Goal: Complete application form: Complete application form

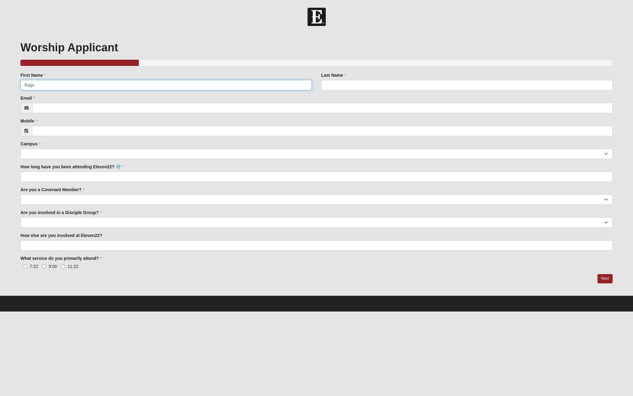
type input "Raijo"
type input "Nirmal"
click at [88, 134] on input "Mobile" at bounding box center [322, 130] width 581 height 11
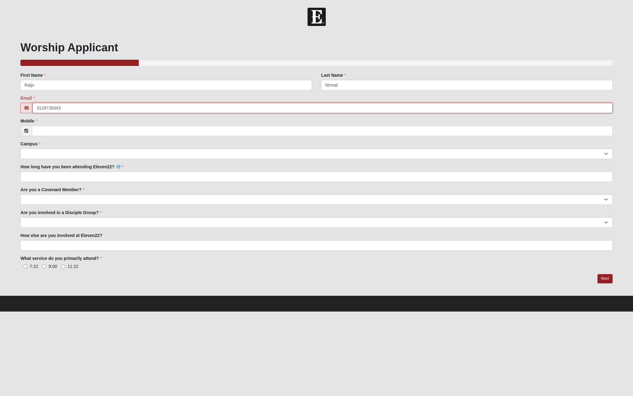
click at [77, 108] on input "3129738343" at bounding box center [322, 108] width 580 height 11
type input "raijonirmal@gmail.com"
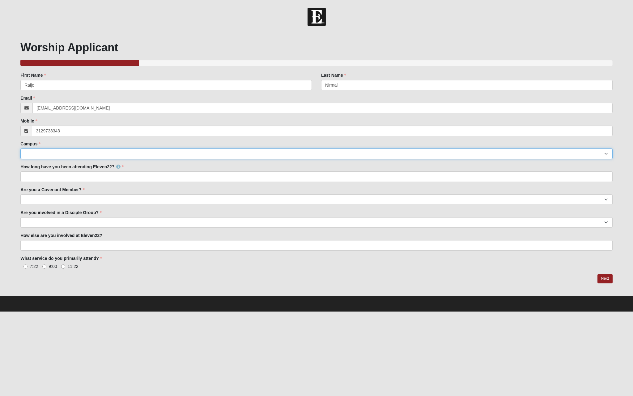
type input "(312) 973-8343"
select select "3"
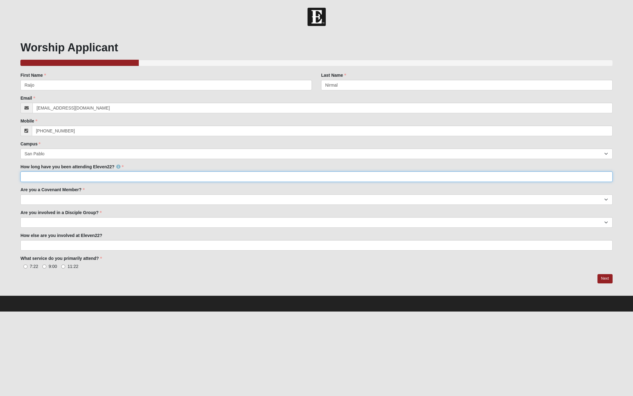
click at [64, 180] on input "How long have you been attending Eleven22?" at bounding box center [316, 176] width 592 height 11
type input "I've listened to Pastor Joby's sermons for over 4 years and was introduced to h…"
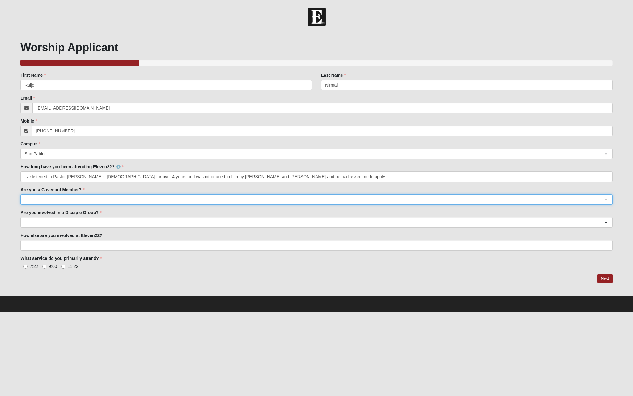
select select "I'm signed up for a class"
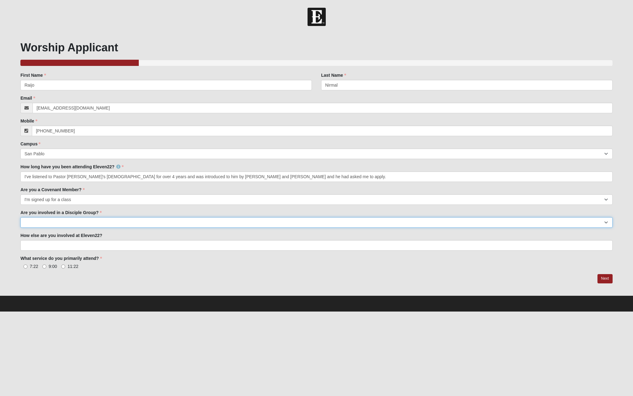
select select "No"
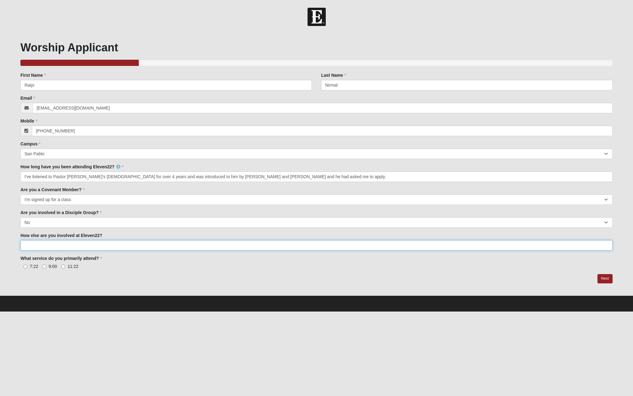
click at [141, 243] on input "How else are you involved at Eleven22?" at bounding box center [316, 245] width 592 height 11
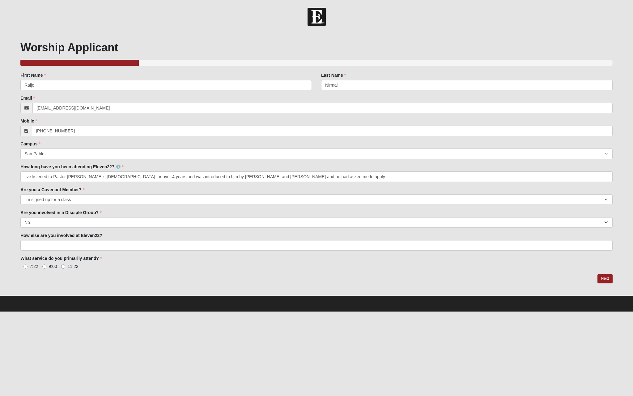
click at [62, 266] on input "11:22" at bounding box center [63, 266] width 4 height 4
radio input "true"
click at [605, 276] on link "Next" at bounding box center [604, 278] width 15 height 9
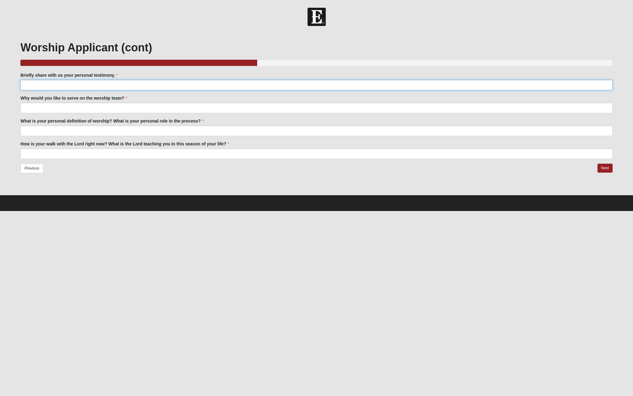
click at [180, 85] on input "Briefly share with us your personal testimony." at bounding box center [316, 85] width 592 height 11
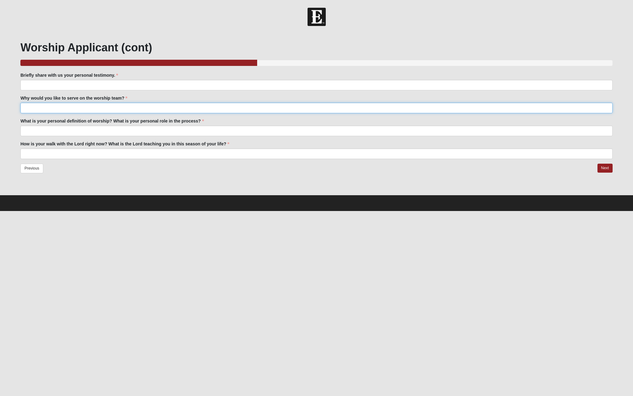
click at [158, 108] on input "Why would you like to serve on the worship team?" at bounding box center [316, 108] width 592 height 11
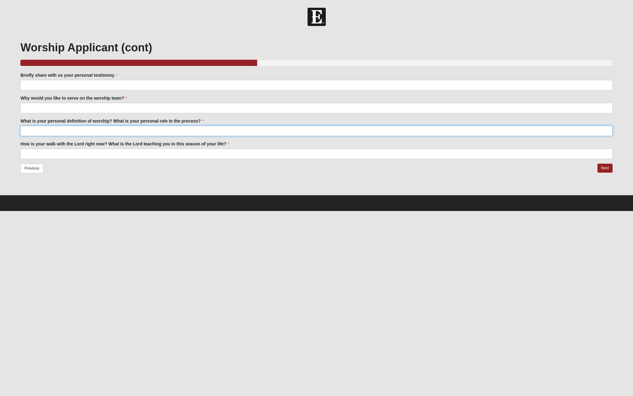
click at [144, 126] on input "What is your personal definition of worship? What is your personal role in the …" at bounding box center [316, 130] width 592 height 11
click at [130, 153] on input "How is your walk with the Lord right now? What is the Lord teaching you in this…" at bounding box center [316, 153] width 592 height 11
click at [186, 80] on input "Briefly share with us your personal testimony." at bounding box center [316, 85] width 592 height 11
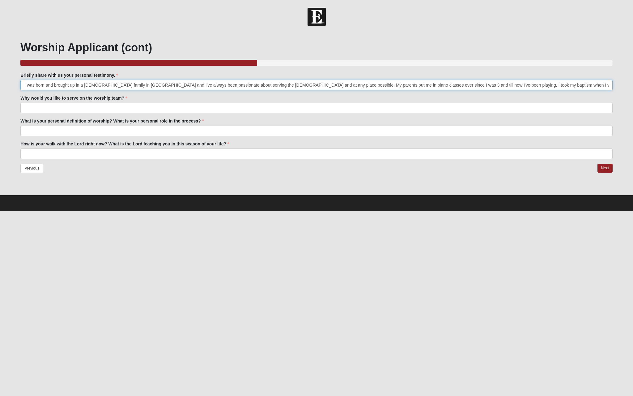
type input "I was born and brought up in a Christian family in India and I've always been p…"
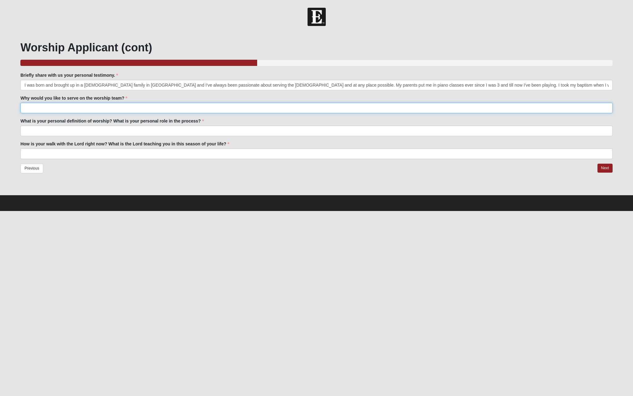
click at [216, 105] on input "Why would you like to serve on the worship team?" at bounding box center [316, 108] width 592 height 11
type input "I"
type input "s"
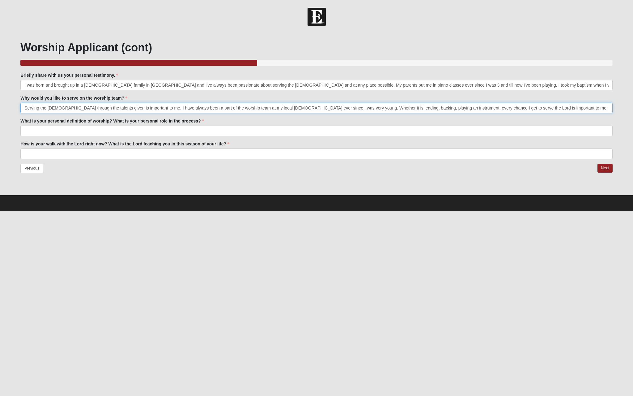
click at [100, 108] on input "Serving the Lord through the talents given is important to me. I have always be…" at bounding box center [316, 108] width 592 height 11
drag, startPoint x: 550, startPoint y: 107, endPoint x: 517, endPoint y: 108, distance: 33.1
click at [517, 108] on input "Serving the Lord through the talents He has given is important to me. I have al…" at bounding box center [316, 108] width 592 height 11
type input "Serving the Lord through the talents He has given is important to me. I have al…"
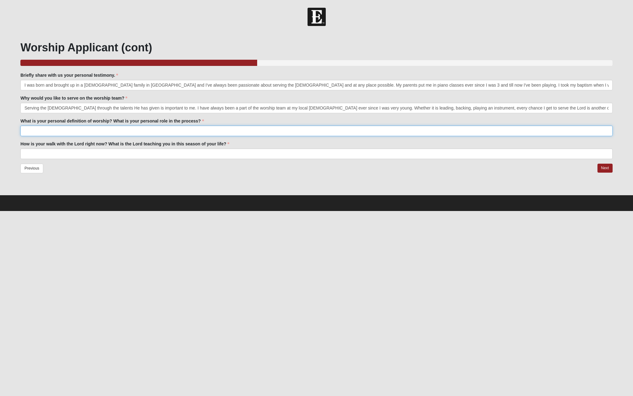
click at [134, 130] on input "What is your personal definition of worship? What is your personal role in the …" at bounding box center [316, 130] width 592 height 11
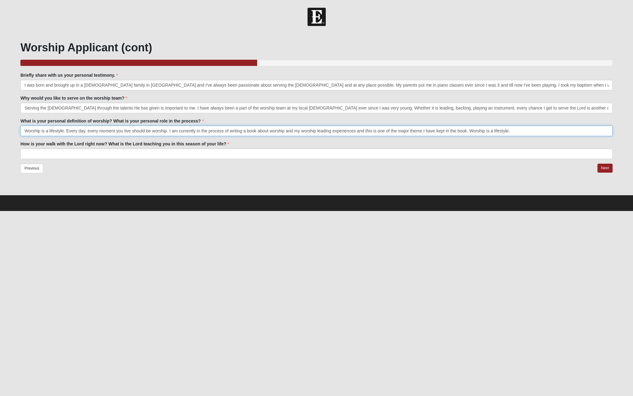
type input "Worship is a lifestyle. Every day, every moment you live should be worship. I a…"
click at [95, 155] on input "How is your walk with the Lord right now? What is the Lord teaching you in this…" at bounding box center [316, 153] width 592 height 11
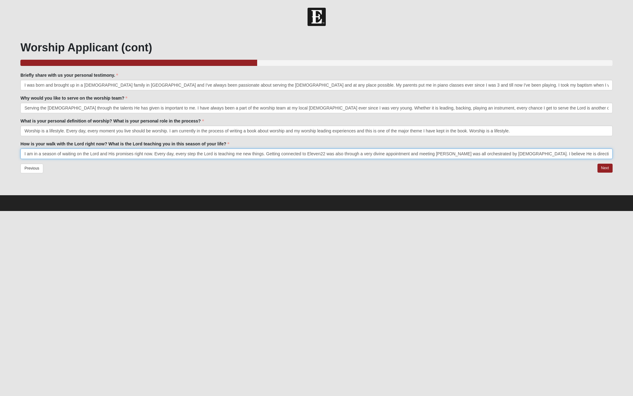
click at [569, 153] on input "I am in a season of waiting on the Lord and His promises right now. Every day, …" at bounding box center [316, 153] width 592 height 11
type input "I am in a season of waiting on the Lord and His promises right now. Every day, …"
click at [604, 168] on link "Next" at bounding box center [604, 167] width 15 height 9
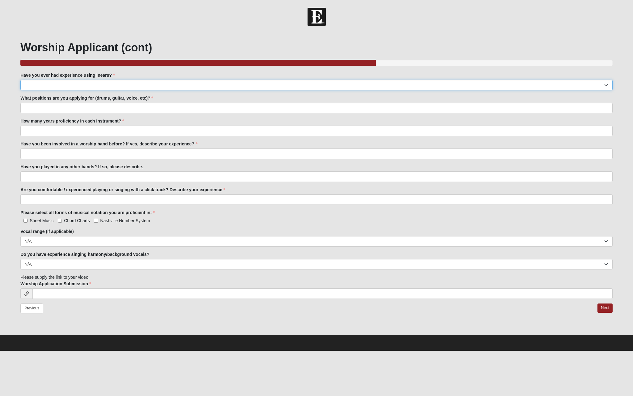
select select "Yes"
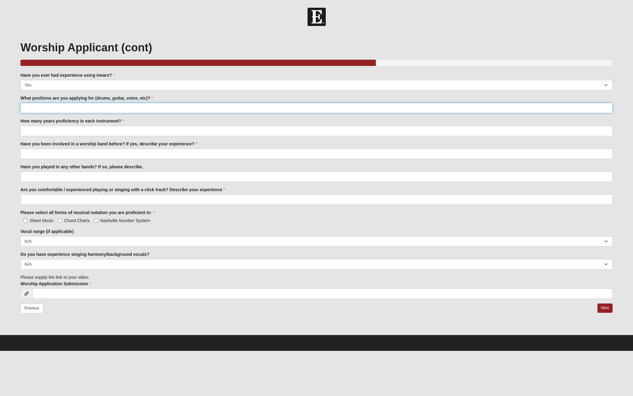
click at [84, 110] on input "What positions are you applying for (drums, guitar, voice, etc)?" at bounding box center [316, 108] width 592 height 11
type input "Singing, Piano"
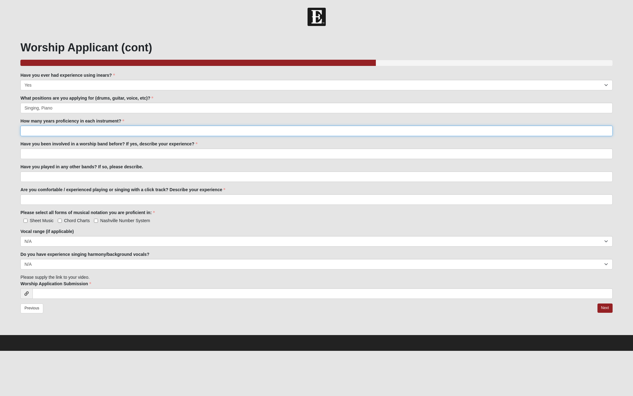
click at [72, 135] on input "How many years proficiency in each instrument?" at bounding box center [316, 130] width 592 height 11
type input "25"
click at [61, 156] on input "Have you been involved in a worship band before? If yes, describe your experien…" at bounding box center [316, 153] width 592 height 11
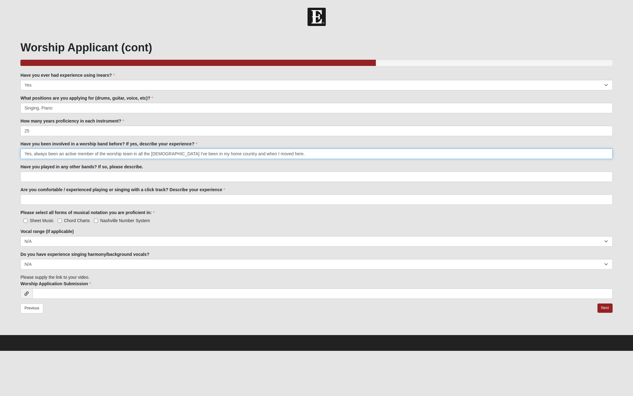
type input "Yes, always been an active member of the worship team in all the churches I've …"
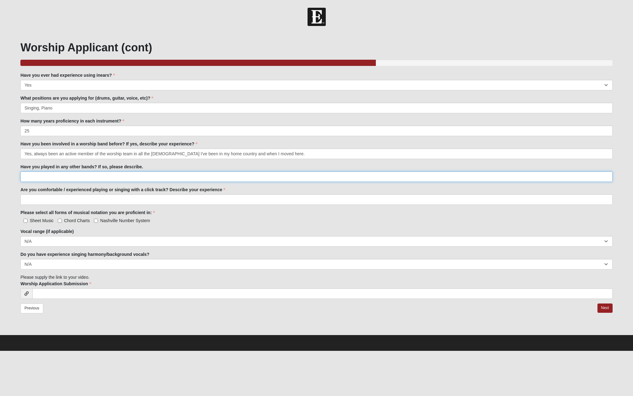
click at [77, 178] on input "Have you played in any other bands? If so, please describe." at bounding box center [316, 176] width 592 height 11
type input "N/A"
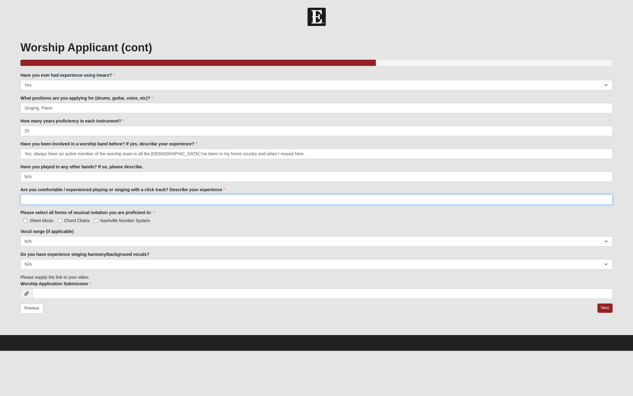
click at [98, 201] on input "Are you comfortable / experienced playing or singing with a click track? Descri…" at bounding box center [316, 199] width 592 height 11
type input "Yes. Experienced in the same."
click at [26, 221] on input "Sheet Music" at bounding box center [25, 220] width 4 height 4
checkbox input "true"
click at [61, 218] on input "Chord Charts" at bounding box center [60, 220] width 4 height 4
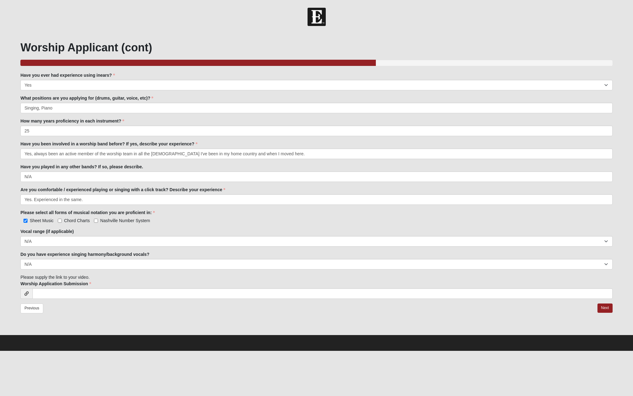
checkbox input "true"
click at [97, 218] on label "Nashville Number System" at bounding box center [122, 220] width 56 height 6
click at [97, 218] on input "Nashville Number System" at bounding box center [96, 220] width 4 height 4
checkbox input "true"
select select "Tenor"
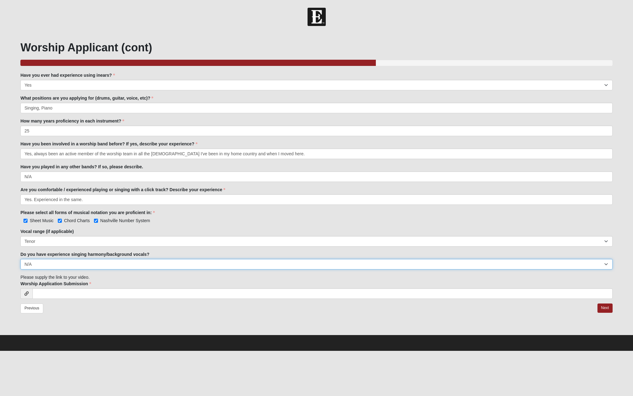
select select "Yes"
click at [143, 294] on input "Worship Application Submission" at bounding box center [322, 293] width 580 height 11
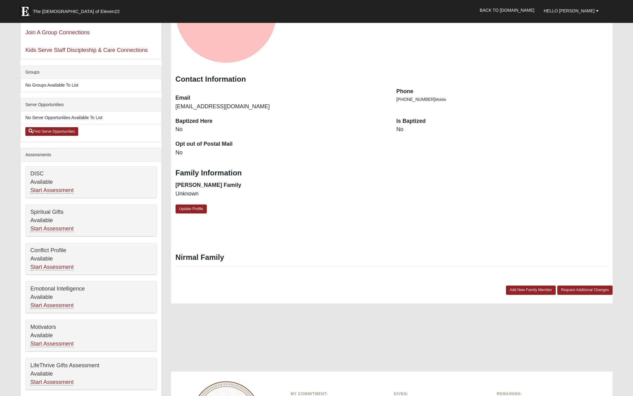
scroll to position [108, 0]
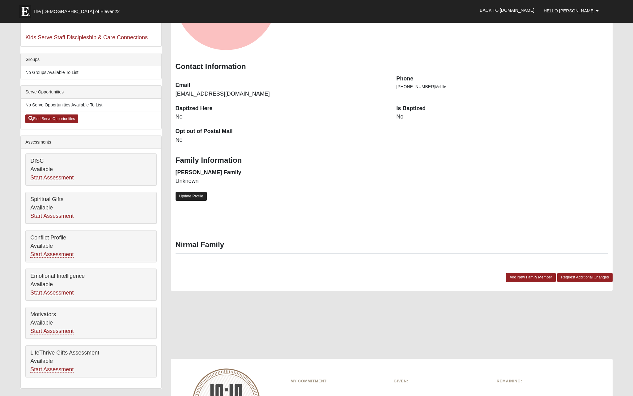
click at [193, 198] on link "Update Profile" at bounding box center [192, 196] width 32 height 9
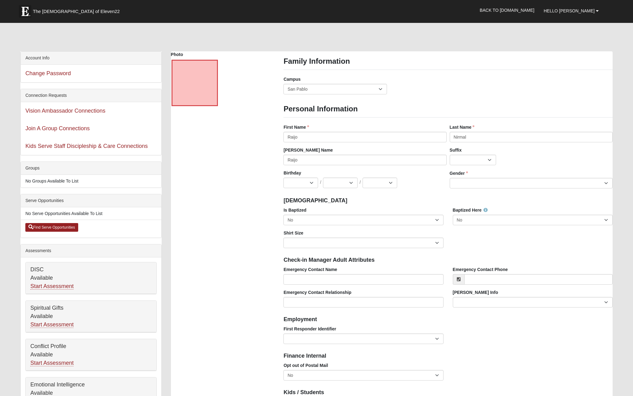
scroll to position [0, 0]
select select "True"
select select "Adult Small"
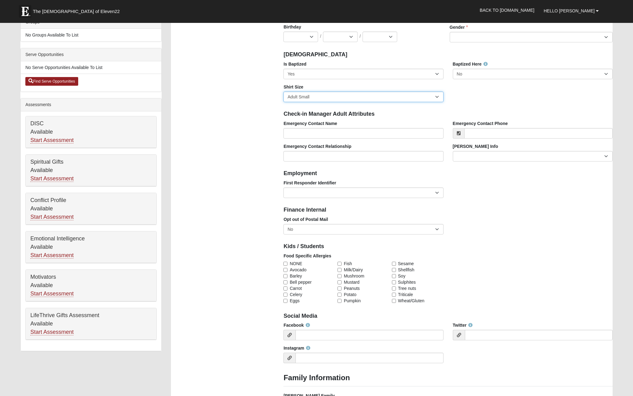
scroll to position [148, 0]
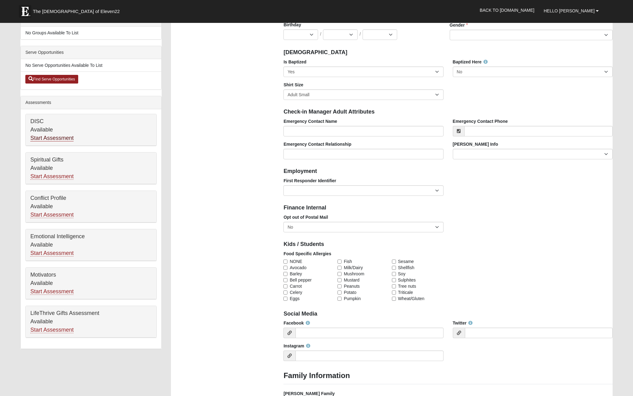
click at [57, 138] on link "Start Assessment" at bounding box center [51, 138] width 43 height 6
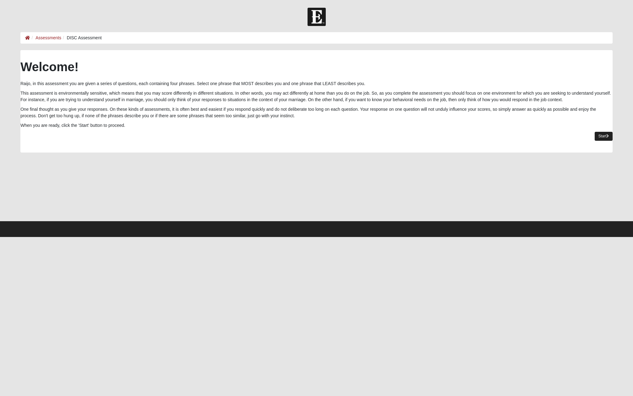
click at [604, 140] on link "Start" at bounding box center [604, 136] width 18 height 9
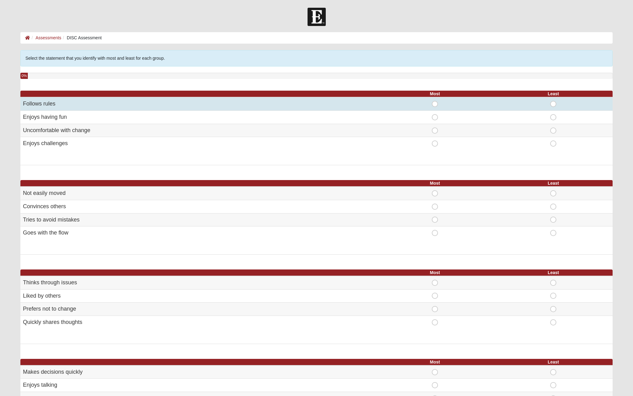
click at [435, 101] on span "Most" at bounding box center [435, 101] width 0 height 0
click at [437, 102] on input "Most" at bounding box center [437, 104] width 4 height 6
radio input "true"
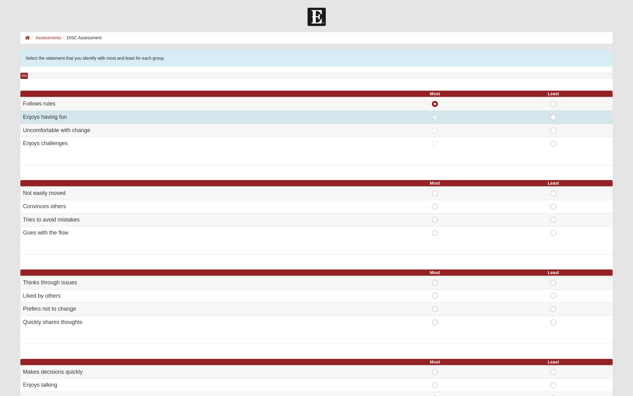
click at [435, 114] on span "Most" at bounding box center [435, 114] width 0 height 0
click at [435, 115] on input "Most" at bounding box center [437, 117] width 4 height 6
radio input "true"
radio input "false"
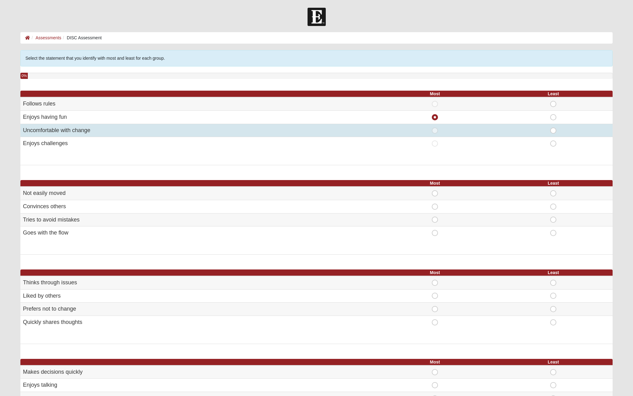
click at [553, 127] on span "Least" at bounding box center [553, 127] width 0 height 0
click at [555, 131] on input "Least" at bounding box center [555, 130] width 4 height 6
radio input "true"
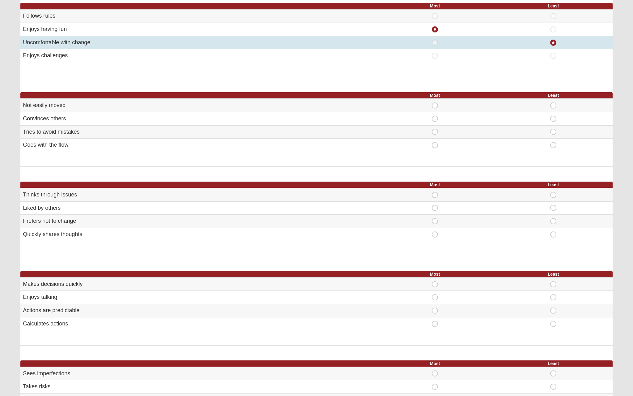
scroll to position [92, 0]
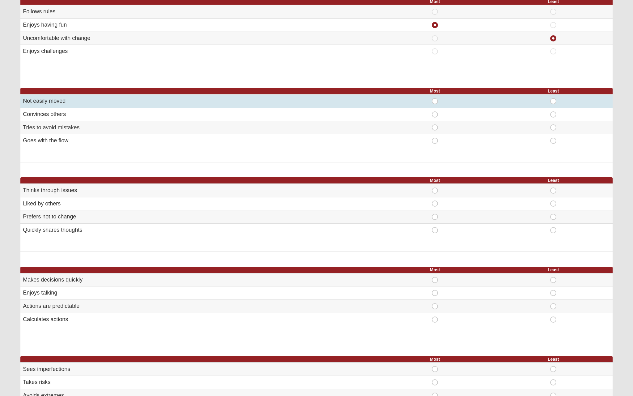
click at [435, 98] on span "Most" at bounding box center [435, 98] width 0 height 0
click at [435, 101] on input "Most" at bounding box center [437, 101] width 4 height 6
radio input "true"
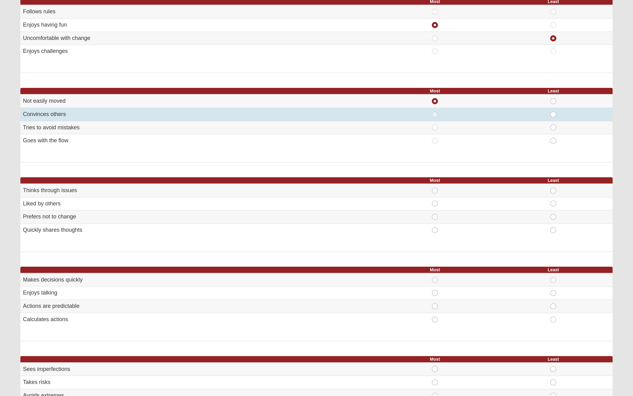
click at [553, 111] on span "Least" at bounding box center [553, 111] width 0 height 0
click at [555, 115] on input "Least" at bounding box center [555, 114] width 4 height 6
radio input "true"
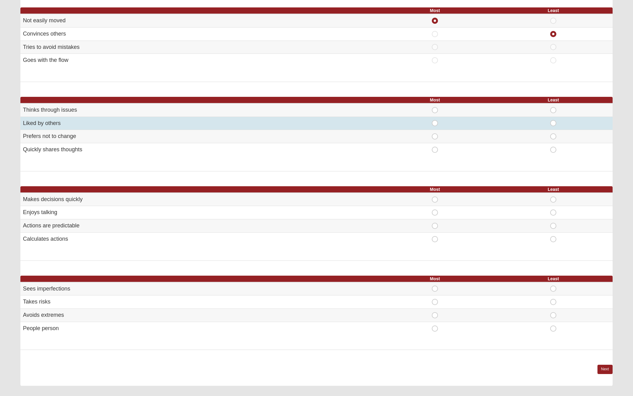
scroll to position [170, 0]
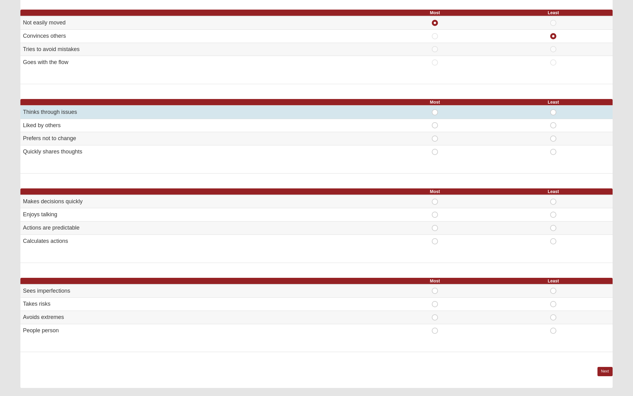
click at [435, 109] on span "Most" at bounding box center [435, 109] width 0 height 0
click at [435, 109] on input "Most" at bounding box center [437, 112] width 4 height 6
radio input "true"
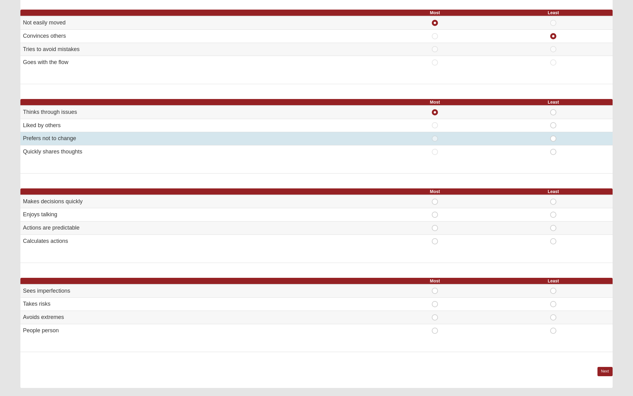
click at [553, 135] on span "Least" at bounding box center [553, 135] width 0 height 0
click at [554, 137] on input "Least" at bounding box center [555, 138] width 4 height 6
radio input "true"
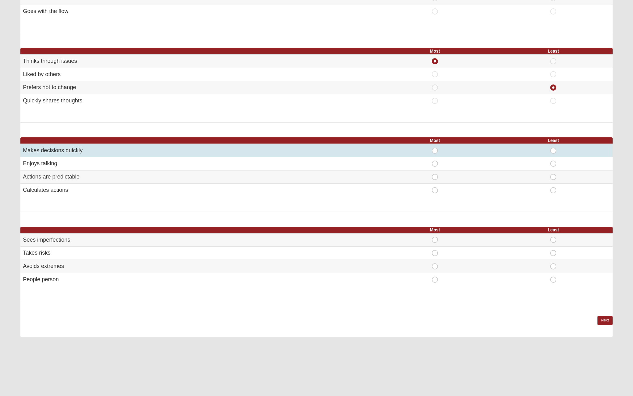
scroll to position [225, 0]
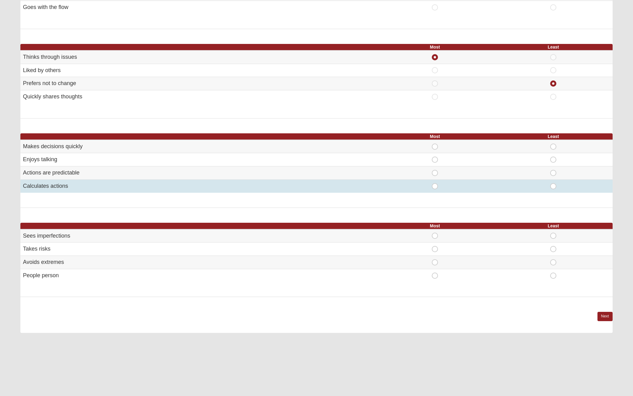
click at [435, 183] on span "Most" at bounding box center [435, 183] width 0 height 0
click at [435, 183] on input "Most" at bounding box center [437, 186] width 4 height 6
radio input "true"
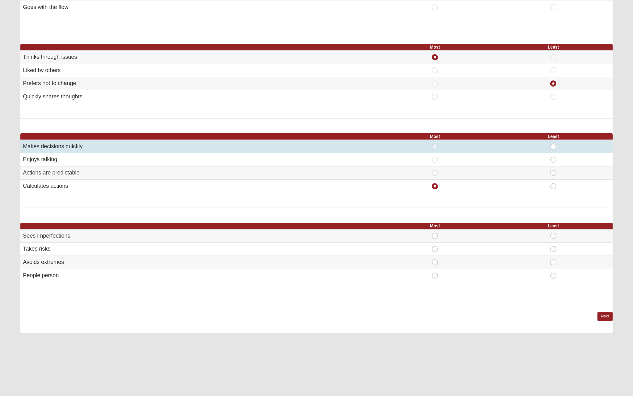
click at [553, 143] on span "Least" at bounding box center [553, 143] width 0 height 0
click at [555, 145] on input "Least" at bounding box center [555, 146] width 4 height 6
radio input "true"
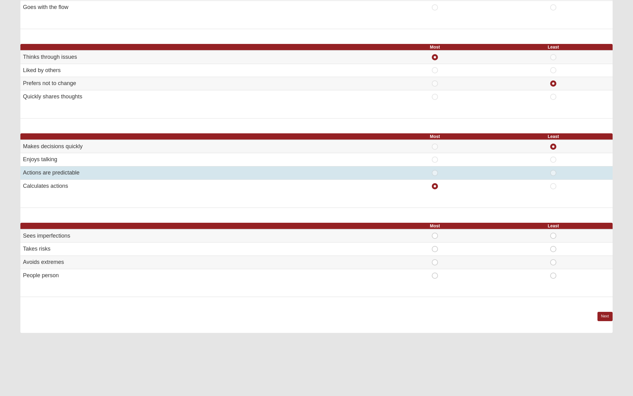
click at [553, 170] on span "Least" at bounding box center [553, 170] width 0 height 0
click at [553, 170] on input "Least" at bounding box center [555, 173] width 4 height 6
radio input "true"
radio input "false"
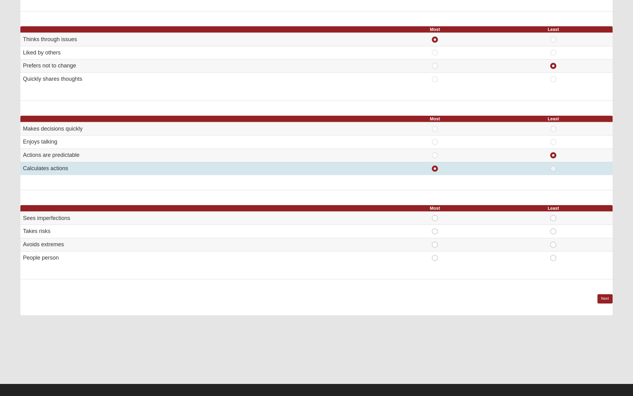
scroll to position [242, 0]
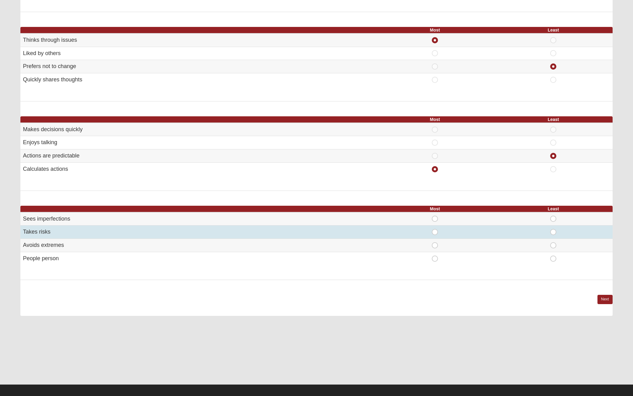
click at [435, 229] on span "Most" at bounding box center [435, 229] width 0 height 0
click at [435, 229] on input "Most" at bounding box center [437, 232] width 4 height 6
radio input "true"
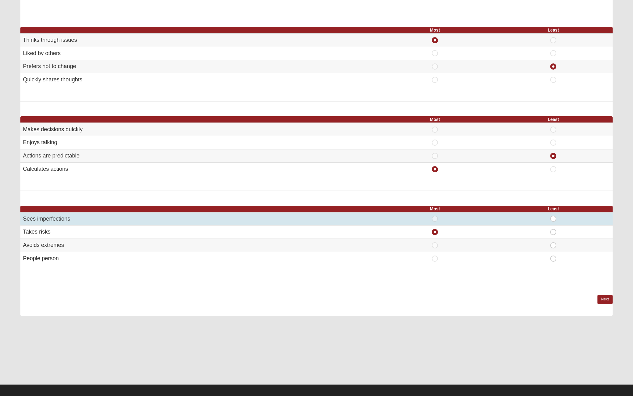
click at [553, 215] on span "Least" at bounding box center [553, 215] width 0 height 0
click at [553, 215] on input "Least" at bounding box center [555, 218] width 4 height 6
radio input "true"
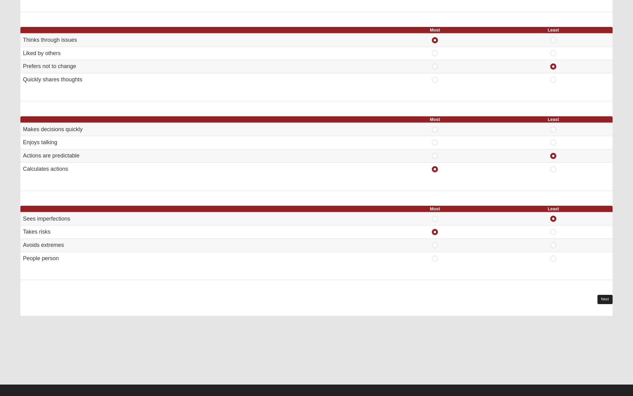
click at [600, 295] on link "Next" at bounding box center [604, 299] width 15 height 9
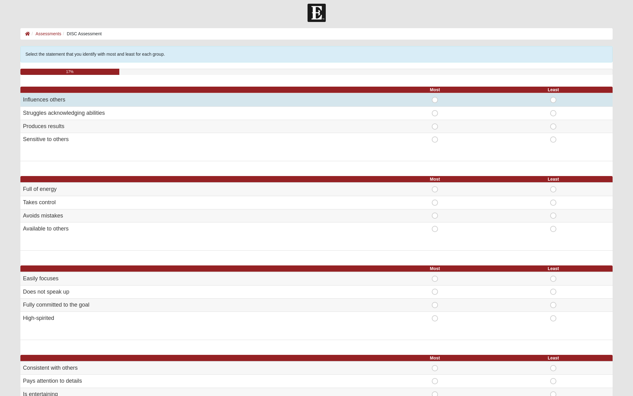
scroll to position [8, 0]
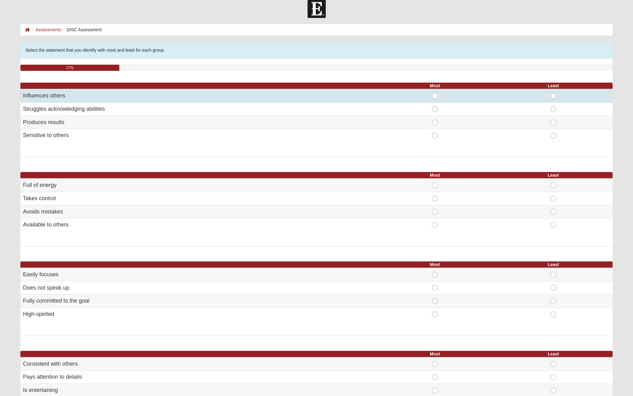
click at [435, 93] on span "Most" at bounding box center [435, 93] width 0 height 0
click at [437, 95] on input "Most" at bounding box center [437, 96] width 4 height 6
radio input "true"
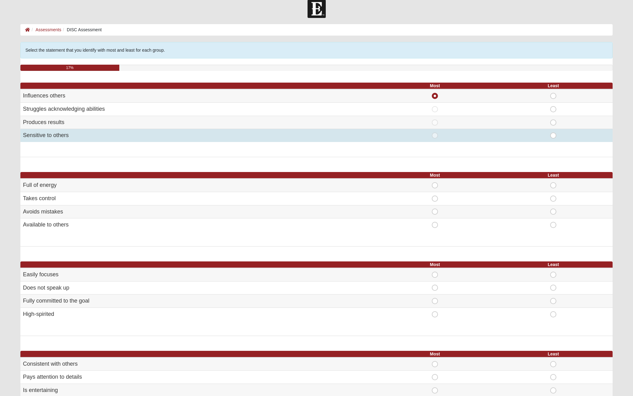
click at [553, 132] on span "Least" at bounding box center [553, 132] width 0 height 0
click at [553, 136] on input "Least" at bounding box center [555, 135] width 4 height 6
radio input "true"
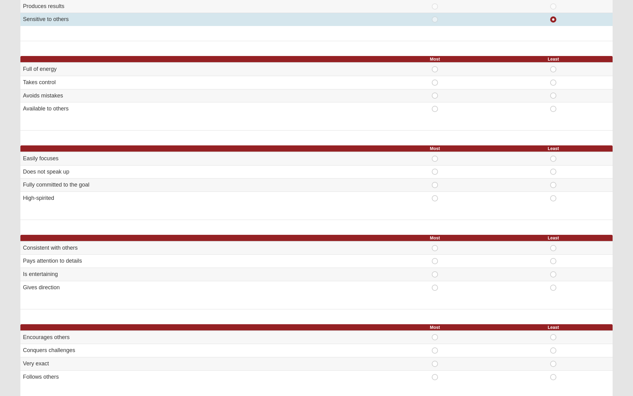
scroll to position [127, 0]
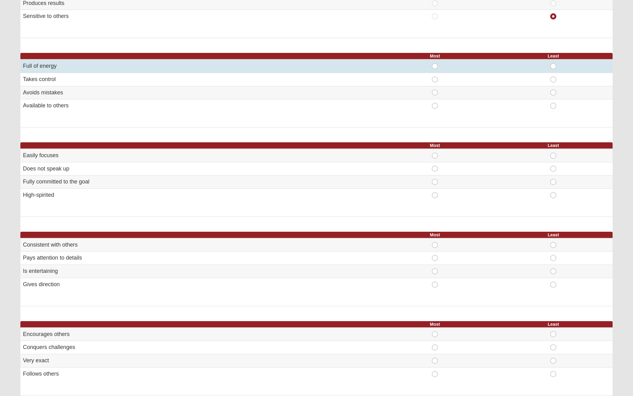
click at [435, 63] on span "Most" at bounding box center [435, 63] width 0 height 0
click at [436, 66] on input "Most" at bounding box center [437, 66] width 4 height 6
radio input "true"
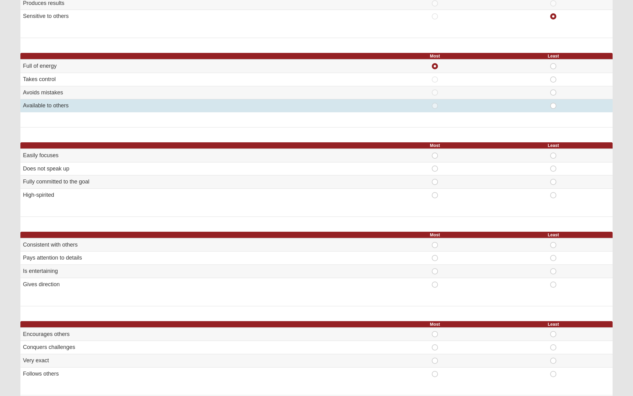
click at [553, 103] on span "Least" at bounding box center [553, 103] width 0 height 0
click at [554, 103] on input "Least" at bounding box center [555, 106] width 4 height 6
radio input "true"
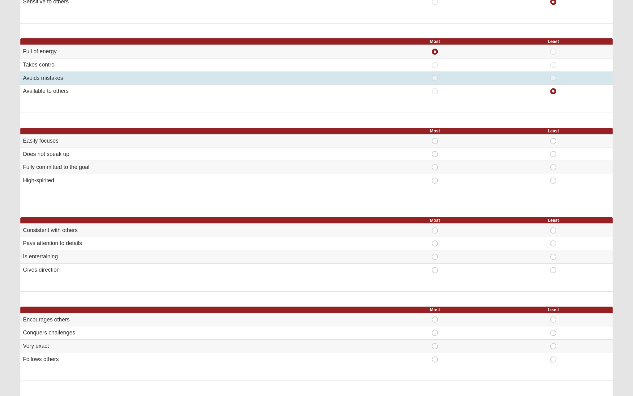
scroll to position [143, 0]
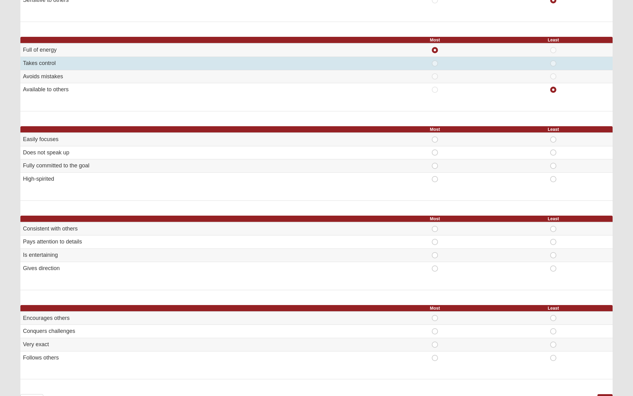
click at [435, 60] on span "Most" at bounding box center [435, 60] width 0 height 0
click at [435, 63] on input "Most" at bounding box center [437, 63] width 4 height 6
radio input "true"
radio input "false"
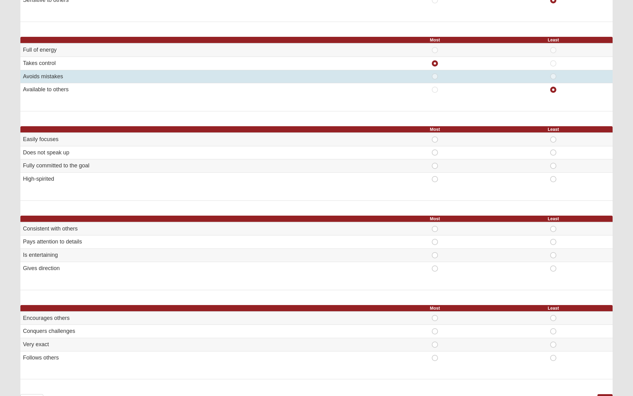
click at [553, 73] on span "Least" at bounding box center [553, 73] width 0 height 0
click at [556, 77] on input "Least" at bounding box center [555, 76] width 4 height 6
radio input "true"
radio input "false"
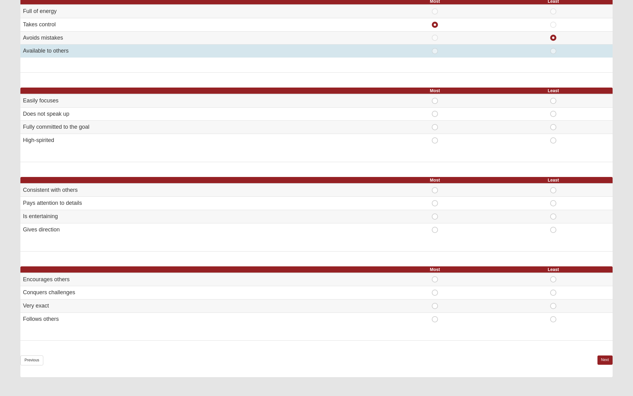
scroll to position [184, 0]
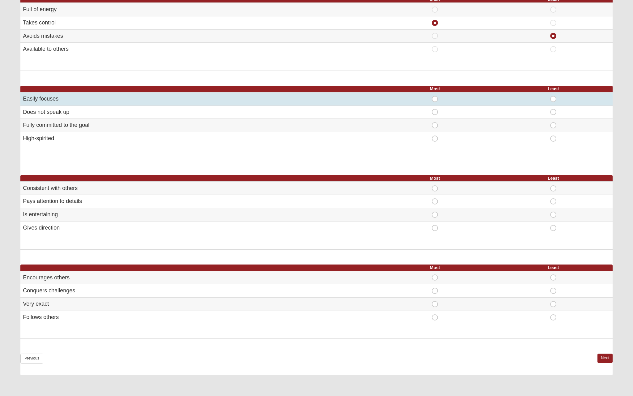
click at [435, 96] on span "Most" at bounding box center [435, 96] width 0 height 0
click at [436, 97] on input "Most" at bounding box center [437, 99] width 4 height 6
radio input "true"
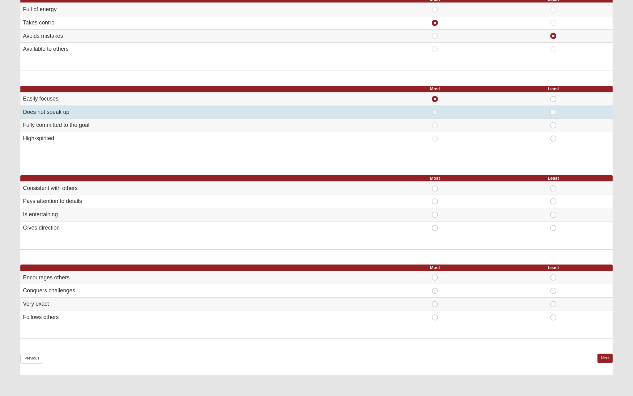
click at [553, 109] on span "Least" at bounding box center [553, 109] width 0 height 0
click at [554, 113] on input "Least" at bounding box center [555, 112] width 4 height 6
radio input "true"
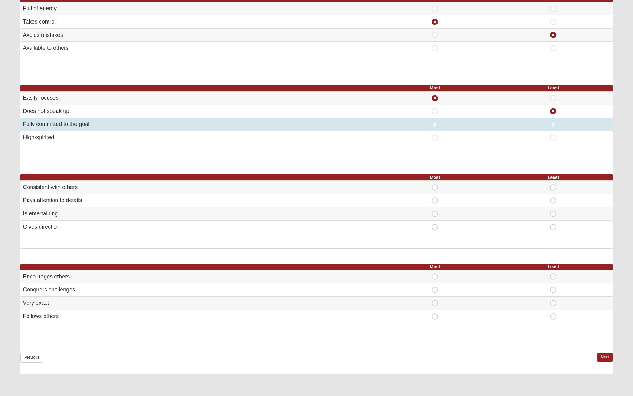
click at [435, 121] on span "Most" at bounding box center [435, 121] width 0 height 0
click at [435, 121] on input "Most" at bounding box center [437, 124] width 4 height 6
radio input "true"
radio input "false"
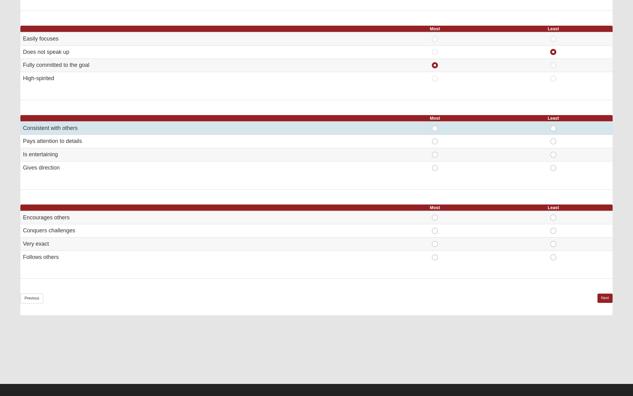
scroll to position [243, 0]
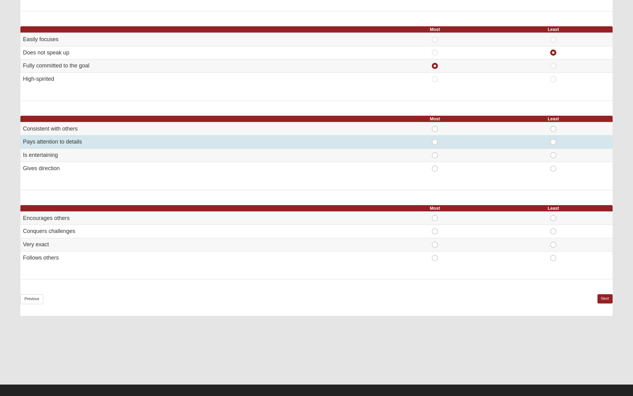
click at [435, 139] on span "Most" at bounding box center [435, 139] width 0 height 0
click at [435, 139] on input "Most" at bounding box center [437, 142] width 4 height 6
radio input "true"
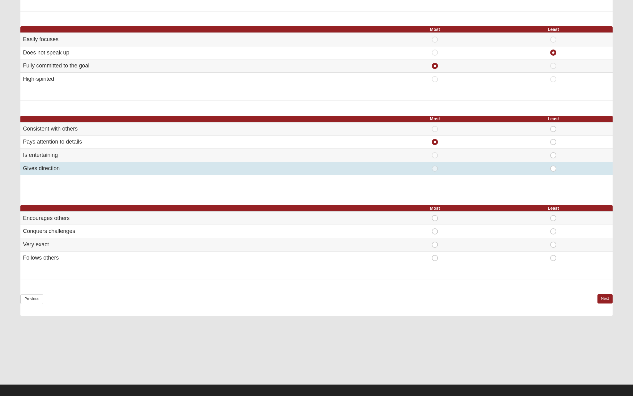
click at [553, 165] on span "Least" at bounding box center [553, 165] width 0 height 0
click at [554, 165] on input "Least" at bounding box center [555, 168] width 4 height 6
radio input "true"
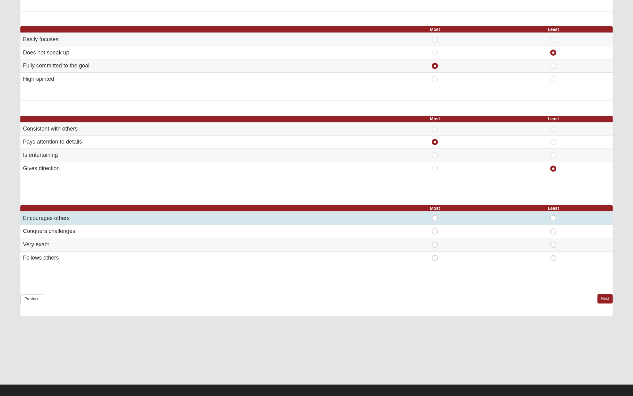
click at [435, 215] on span "Most" at bounding box center [435, 215] width 0 height 0
click at [436, 215] on input "Most" at bounding box center [437, 218] width 4 height 6
radio input "true"
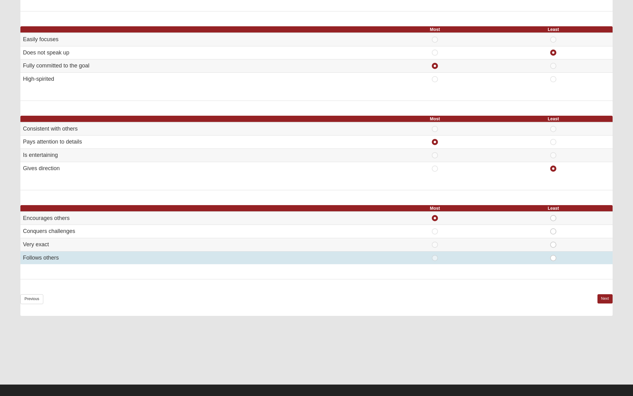
click at [553, 255] on span "Least" at bounding box center [553, 255] width 0 height 0
click at [554, 255] on input "Least" at bounding box center [555, 258] width 4 height 6
radio input "true"
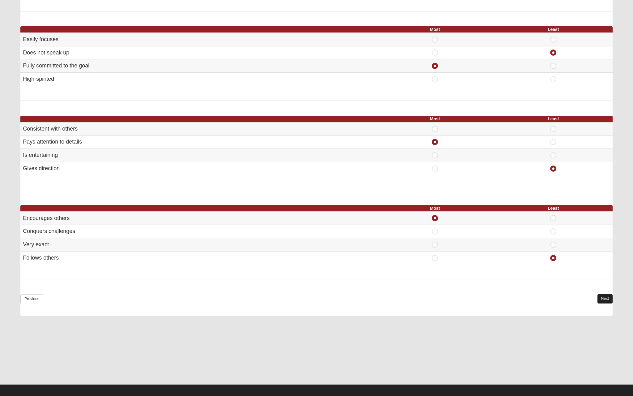
click at [603, 295] on link "Next" at bounding box center [604, 298] width 15 height 9
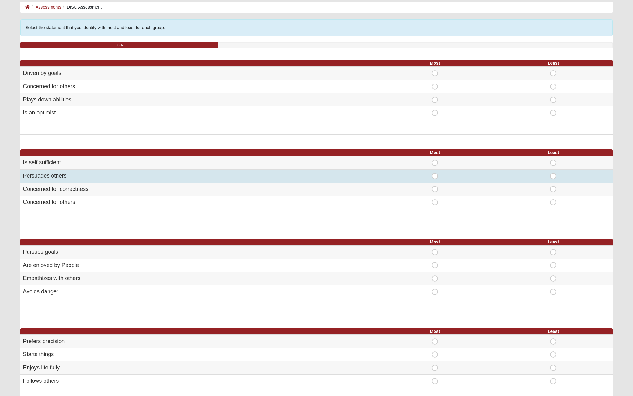
scroll to position [36, 0]
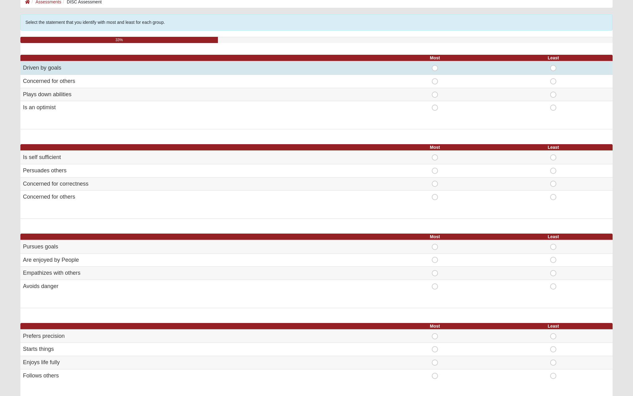
click at [435, 65] on span "Most" at bounding box center [435, 65] width 0 height 0
click at [436, 69] on input "Most" at bounding box center [437, 68] width 4 height 6
radio input "true"
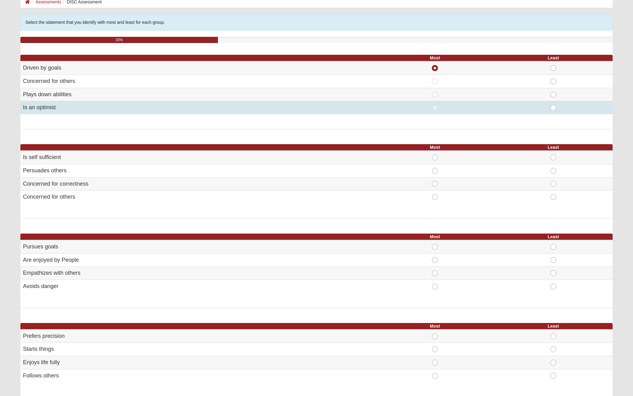
click at [553, 104] on span "Least" at bounding box center [553, 104] width 0 height 0
click at [556, 105] on input "Least" at bounding box center [555, 107] width 4 height 6
radio input "true"
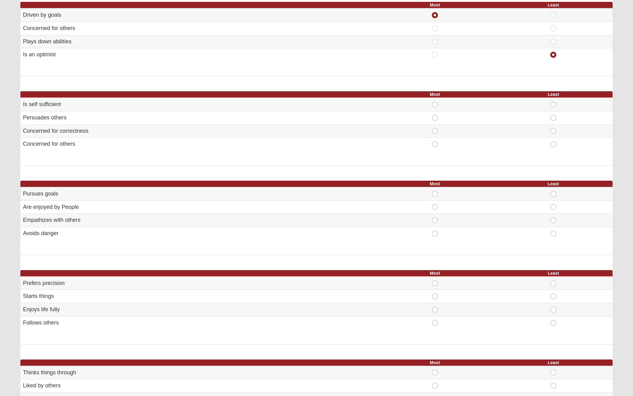
scroll to position [117, 0]
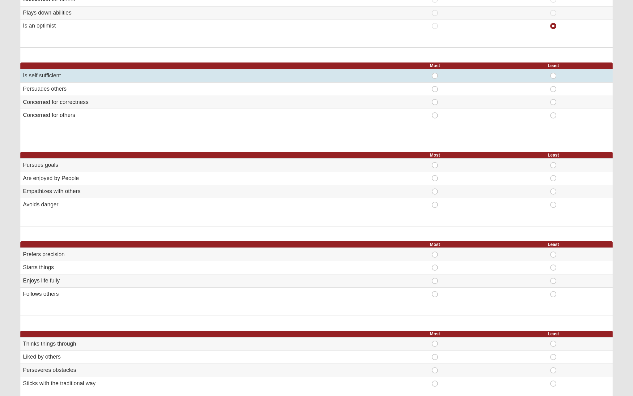
click at [435, 73] on span "Most" at bounding box center [435, 73] width 0 height 0
click at [435, 76] on input "Most" at bounding box center [437, 76] width 4 height 6
radio input "true"
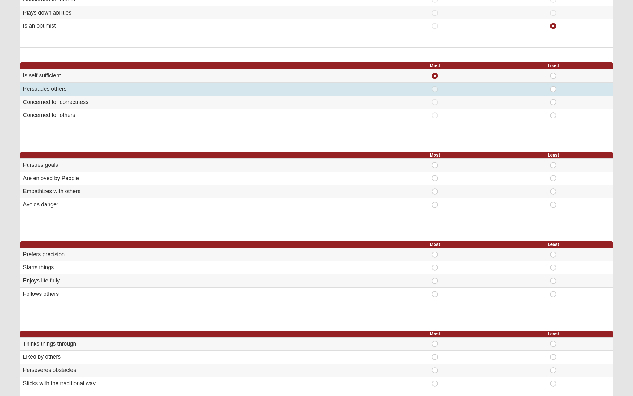
click at [553, 86] on span "Least" at bounding box center [553, 86] width 0 height 0
click at [553, 86] on input "Least" at bounding box center [555, 89] width 4 height 6
radio input "true"
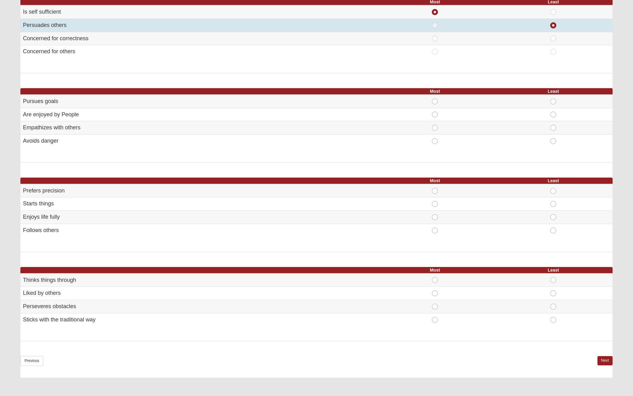
scroll to position [217, 0]
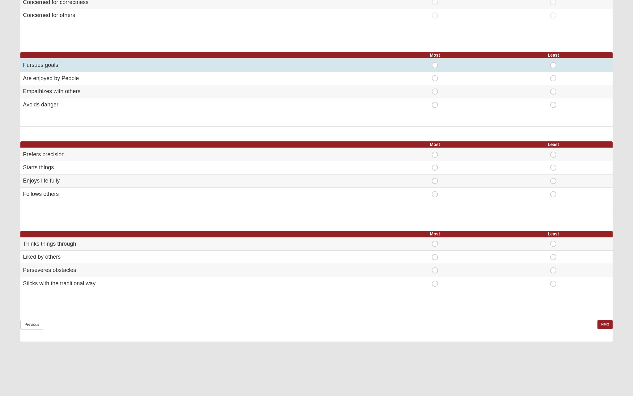
click at [435, 62] on span "Most" at bounding box center [435, 62] width 0 height 0
click at [436, 63] on input "Most" at bounding box center [437, 65] width 4 height 6
radio input "true"
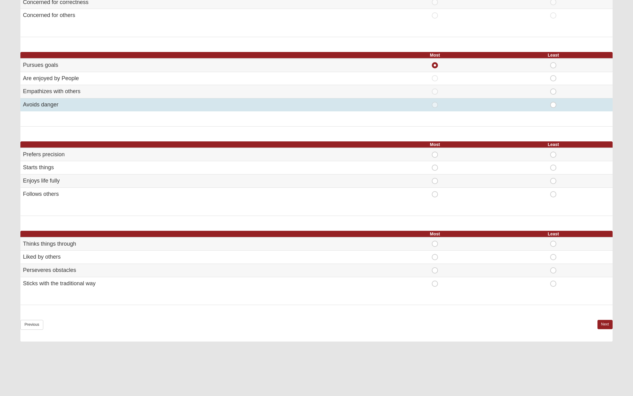
click at [553, 102] on span "Least" at bounding box center [553, 102] width 0 height 0
click at [553, 102] on input "Least" at bounding box center [555, 105] width 4 height 6
radio input "true"
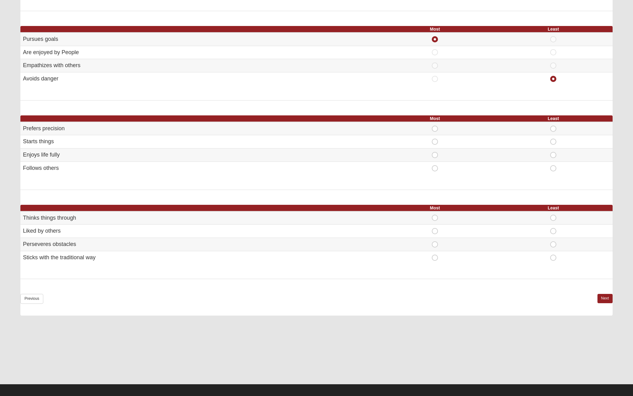
scroll to position [243, 0]
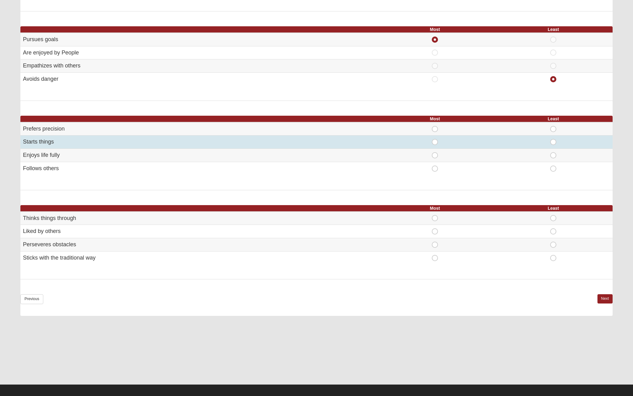
click at [435, 139] on span "Most" at bounding box center [435, 139] width 0 height 0
click at [435, 141] on input "Most" at bounding box center [437, 142] width 4 height 6
radio input "true"
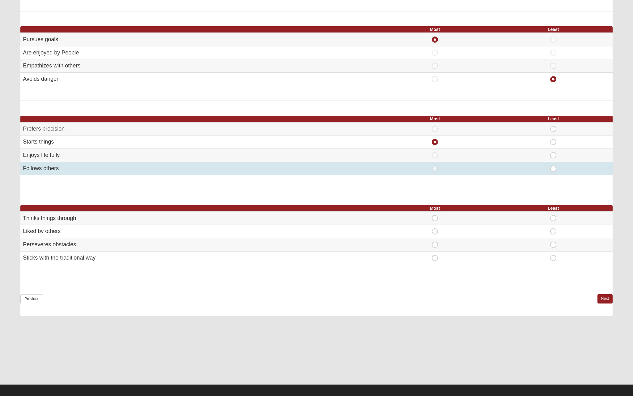
click at [553, 165] on span "Least" at bounding box center [553, 165] width 0 height 0
click at [554, 167] on input "Least" at bounding box center [555, 168] width 4 height 6
radio input "true"
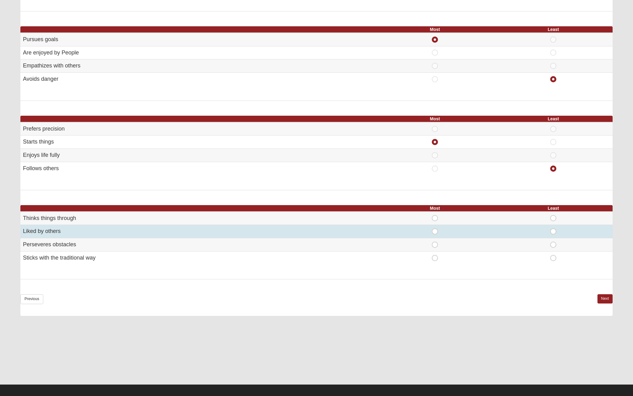
click at [435, 228] on span "Most" at bounding box center [435, 228] width 0 height 0
click at [435, 228] on input "Most" at bounding box center [437, 231] width 4 height 6
radio input "true"
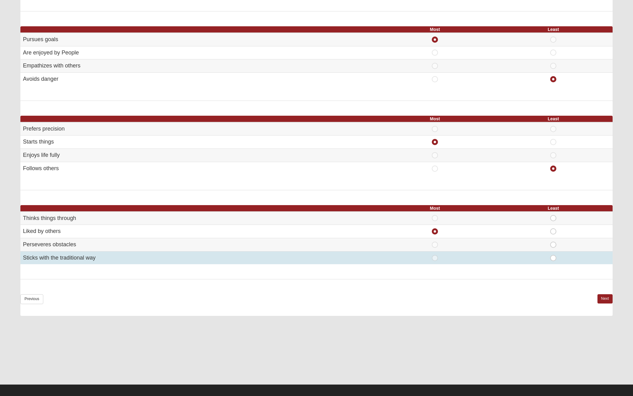
click at [552, 251] on td "Least" at bounding box center [553, 257] width 118 height 13
click at [553, 255] on span "Least" at bounding box center [553, 255] width 0 height 0
click at [553, 255] on input "Least" at bounding box center [555, 258] width 4 height 6
radio input "true"
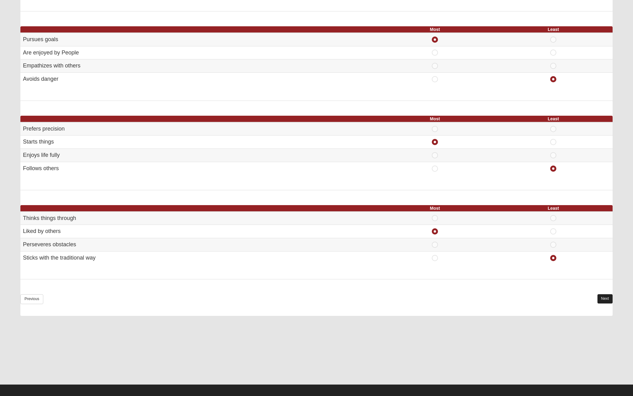
click at [603, 294] on link "Next" at bounding box center [604, 298] width 15 height 9
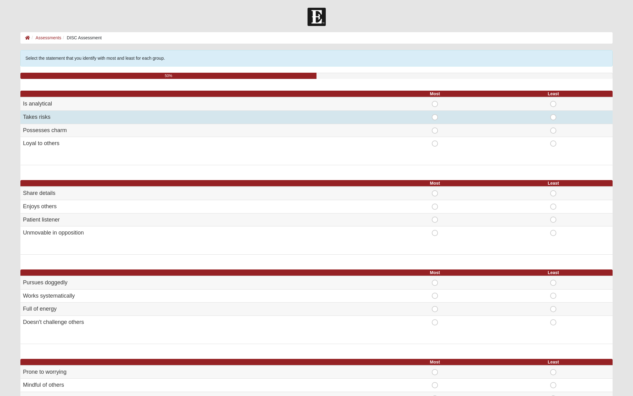
click at [435, 114] on span "Most" at bounding box center [435, 114] width 0 height 0
click at [436, 116] on input "Most" at bounding box center [437, 117] width 4 height 6
radio input "true"
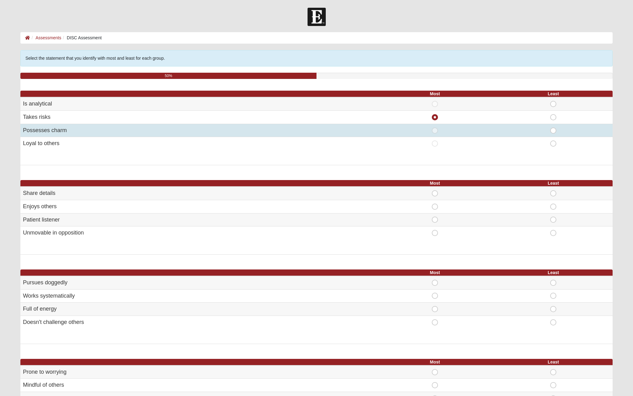
click at [553, 127] on span "Least" at bounding box center [553, 127] width 0 height 0
click at [554, 127] on input "Least" at bounding box center [555, 130] width 4 height 6
radio input "true"
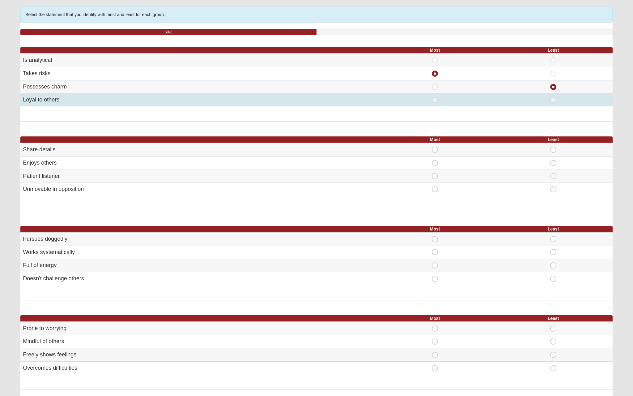
scroll to position [46, 0]
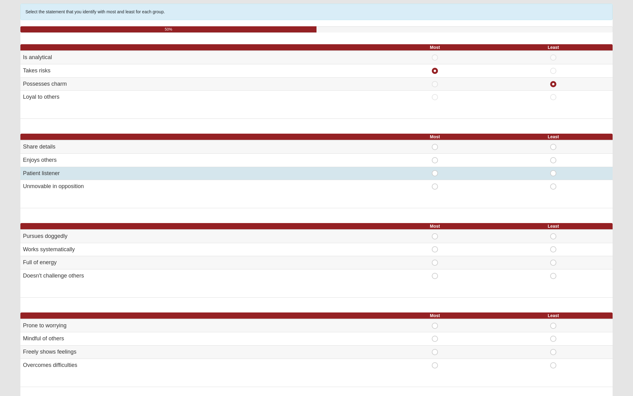
click at [435, 170] on span "Most" at bounding box center [435, 170] width 0 height 0
click at [435, 172] on input "Most" at bounding box center [437, 173] width 4 height 6
radio input "true"
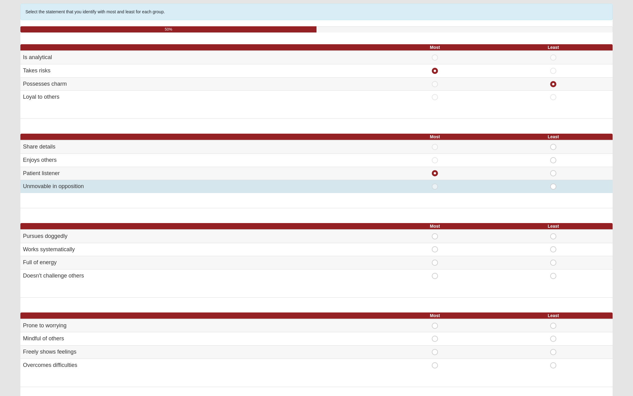
scroll to position [85, 0]
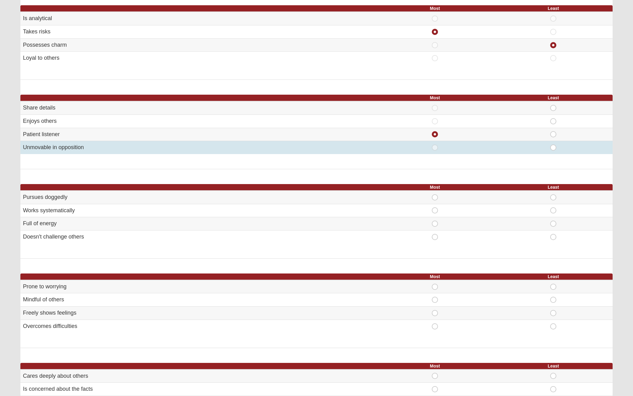
click at [553, 144] on span "Least" at bounding box center [553, 144] width 0 height 0
click at [553, 147] on input "Least" at bounding box center [555, 147] width 4 height 6
radio input "true"
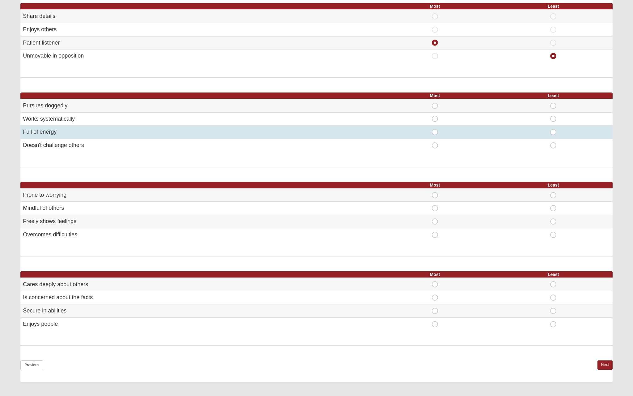
scroll to position [185, 0]
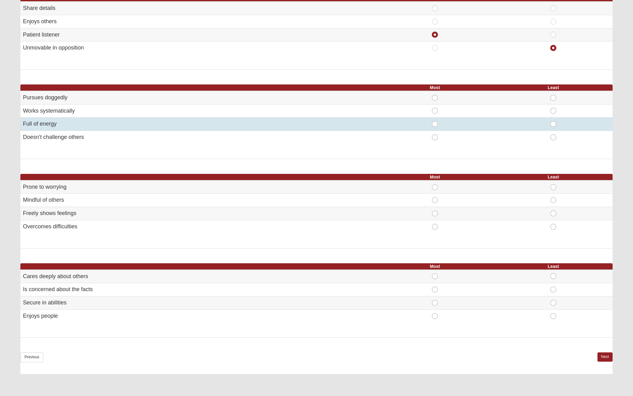
click at [435, 121] on span "Most" at bounding box center [435, 121] width 0 height 0
click at [436, 121] on input "Most" at bounding box center [437, 124] width 4 height 6
radio input "true"
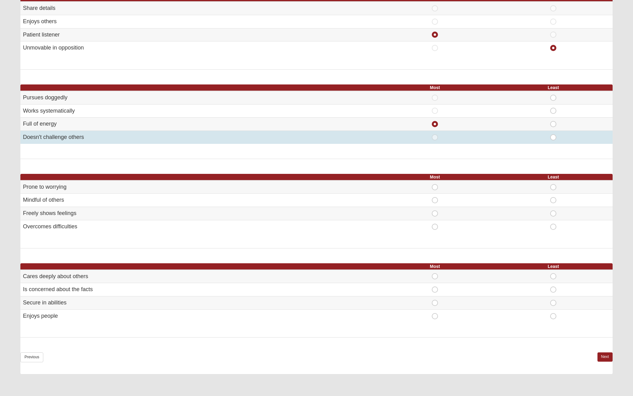
click at [553, 134] on span "Least" at bounding box center [553, 134] width 0 height 0
click at [555, 135] on input "Least" at bounding box center [555, 137] width 4 height 6
radio input "true"
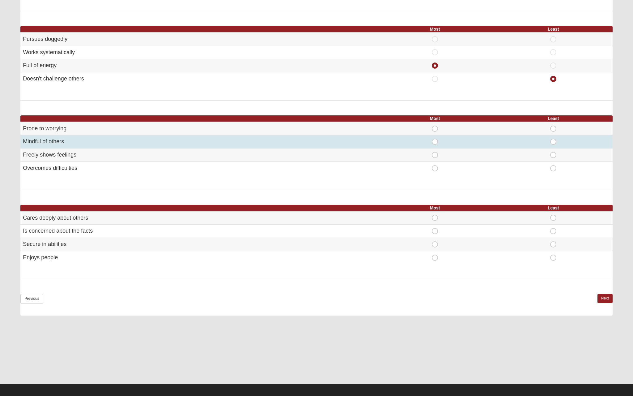
scroll to position [243, 0]
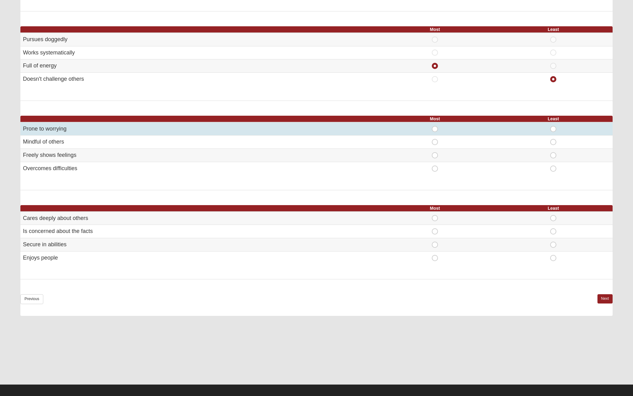
click at [553, 126] on span "Least" at bounding box center [553, 126] width 0 height 0
click at [553, 126] on input "Least" at bounding box center [555, 129] width 4 height 6
radio input "true"
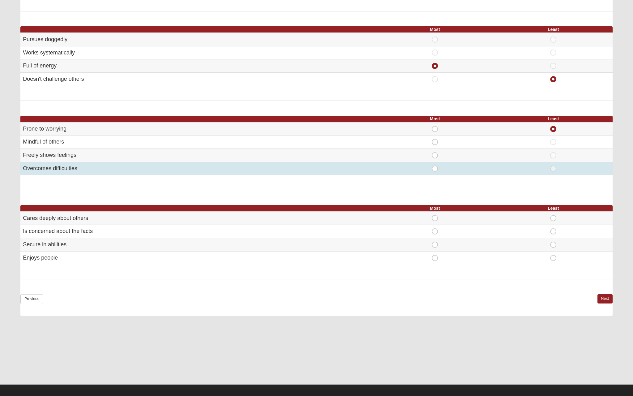
click at [435, 165] on span "Most" at bounding box center [435, 165] width 0 height 0
click at [435, 165] on input "Most" at bounding box center [437, 168] width 4 height 6
radio input "true"
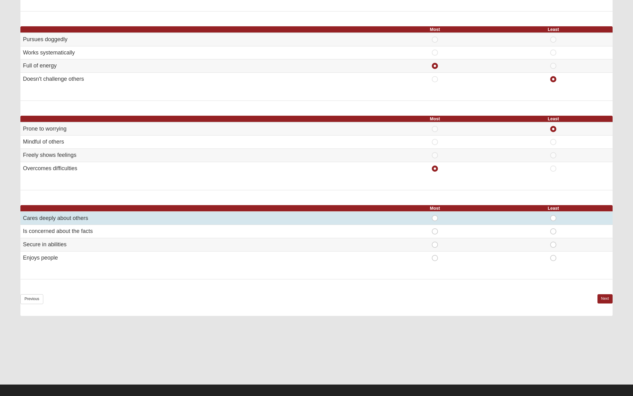
click at [435, 215] on span "Most" at bounding box center [435, 215] width 0 height 0
click at [438, 215] on input "Most" at bounding box center [437, 218] width 4 height 6
radio input "true"
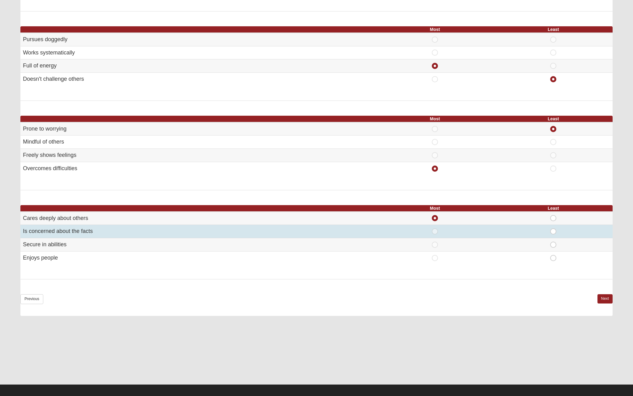
click at [553, 228] on span "Least" at bounding box center [553, 228] width 0 height 0
click at [553, 229] on input "Least" at bounding box center [555, 231] width 4 height 6
radio input "true"
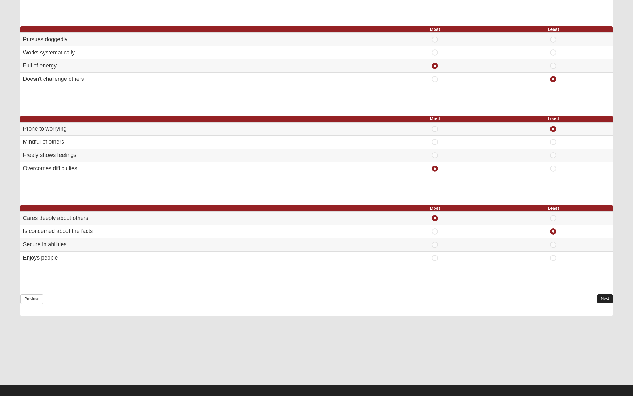
click at [604, 298] on link "Next" at bounding box center [604, 298] width 15 height 9
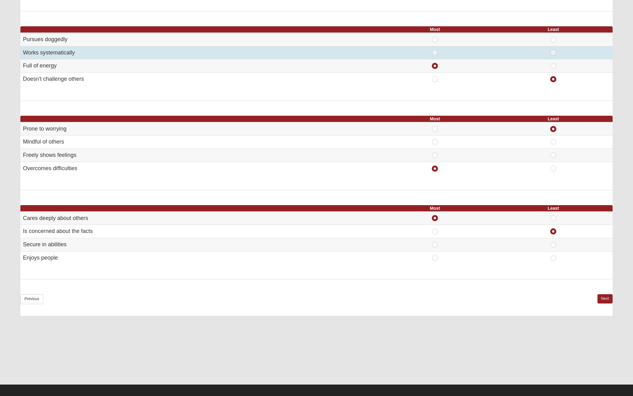
scroll to position [0, 0]
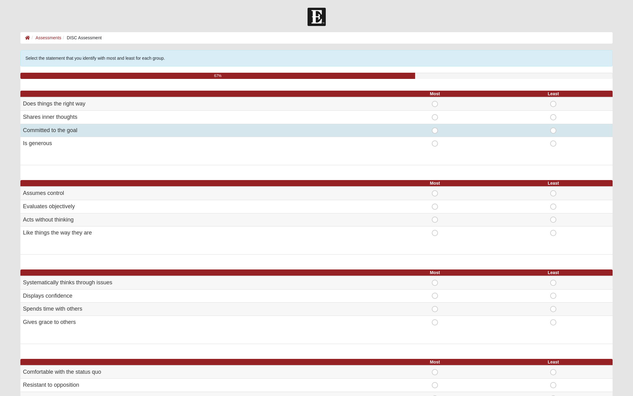
click at [435, 127] on span "Most" at bounding box center [435, 127] width 0 height 0
click at [436, 129] on input "Most" at bounding box center [437, 130] width 4 height 6
radio input "true"
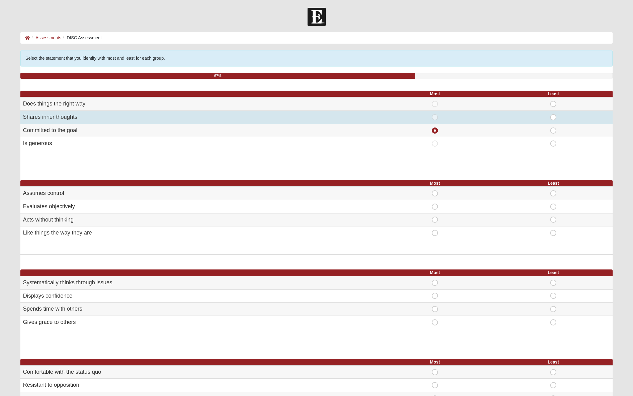
click at [553, 114] on span "Least" at bounding box center [553, 114] width 0 height 0
click at [553, 117] on input "Least" at bounding box center [555, 117] width 4 height 6
radio input "true"
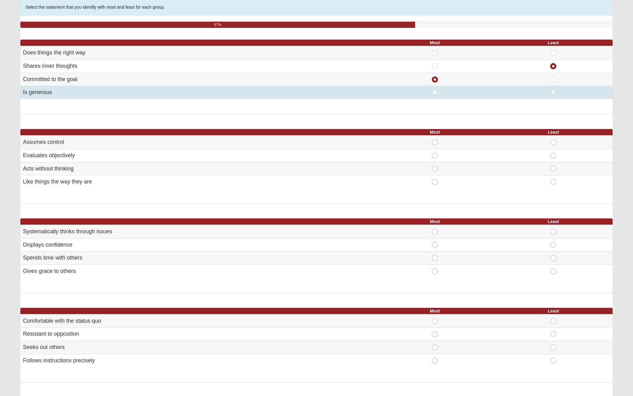
scroll to position [86, 0]
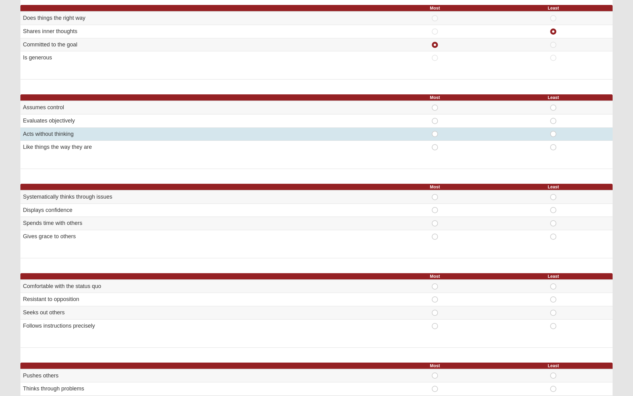
click at [553, 131] on span "Least" at bounding box center [553, 131] width 0 height 0
click at [553, 131] on input "Least" at bounding box center [555, 134] width 4 height 6
radio input "true"
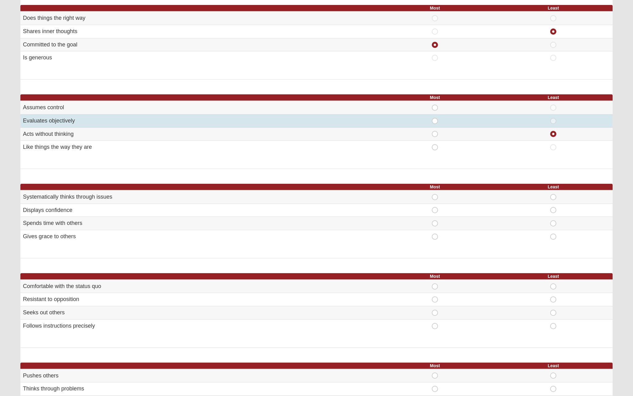
click at [435, 118] on span "Most" at bounding box center [435, 118] width 0 height 0
click at [435, 118] on input "Most" at bounding box center [437, 121] width 4 height 6
radio input "true"
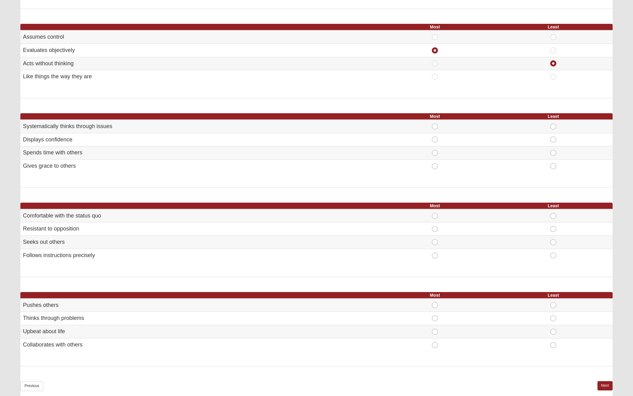
scroll to position [173, 0]
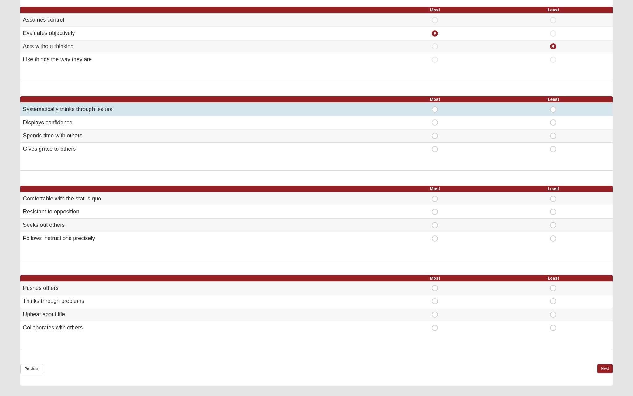
click at [434, 111] on td "Most" at bounding box center [435, 109] width 118 height 13
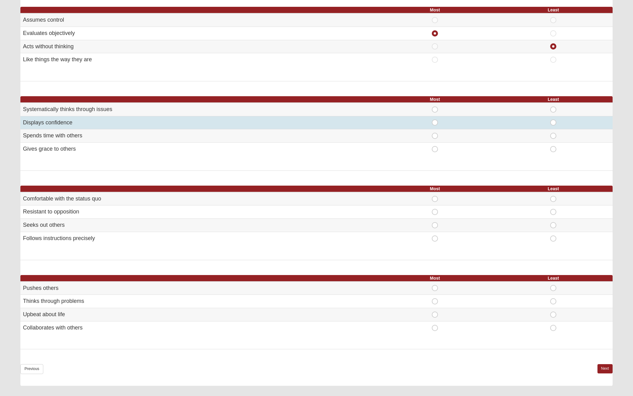
click at [435, 119] on span "Most" at bounding box center [435, 119] width 0 height 0
click at [435, 121] on input "Most" at bounding box center [437, 122] width 4 height 6
radio input "true"
click at [553, 119] on span "Least" at bounding box center [553, 119] width 0 height 0
click at [554, 121] on input "Least" at bounding box center [555, 122] width 4 height 6
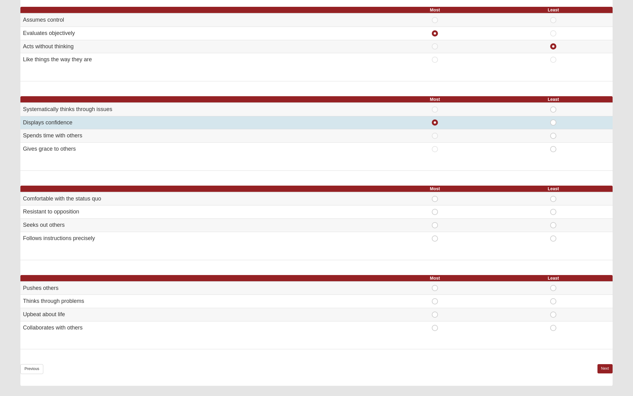
radio input "true"
click at [435, 119] on span "Most" at bounding box center [435, 119] width 0 height 0
click at [435, 119] on input "Most" at bounding box center [437, 122] width 4 height 6
radio input "true"
radio input "false"
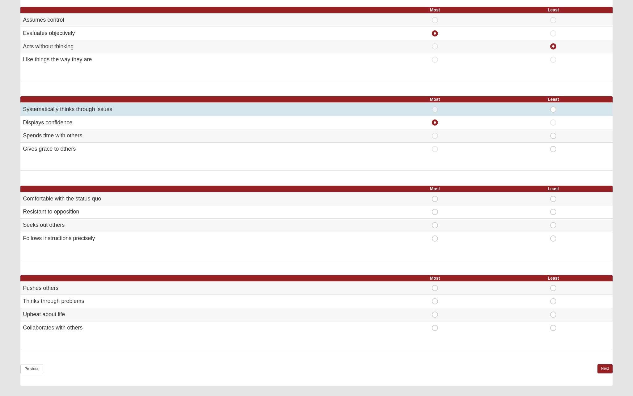
click at [553, 106] on span "Least" at bounding box center [553, 106] width 0 height 0
click at [555, 108] on input "Least" at bounding box center [555, 109] width 4 height 6
radio input "true"
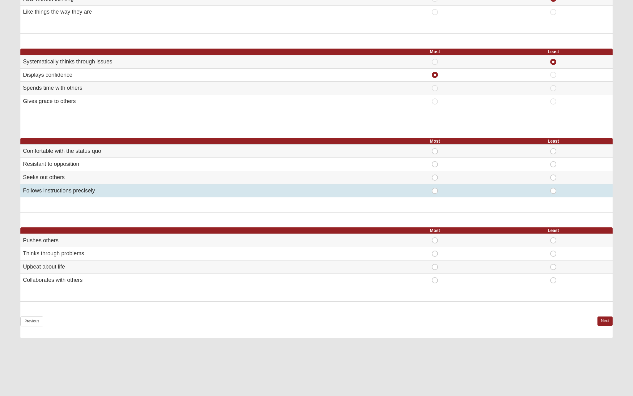
scroll to position [236, 0]
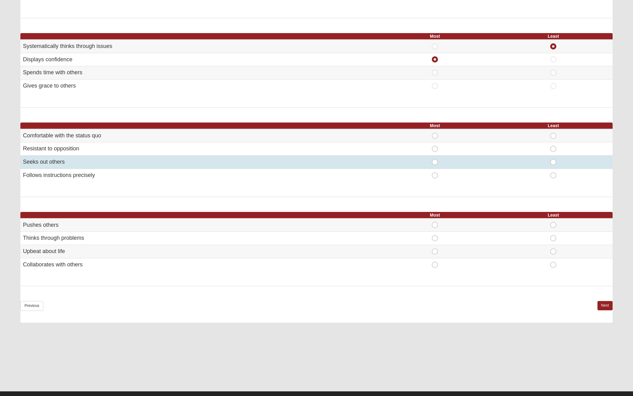
click at [435, 159] on span "Most" at bounding box center [435, 159] width 0 height 0
click at [435, 159] on input "Most" at bounding box center [437, 162] width 4 height 6
radio input "true"
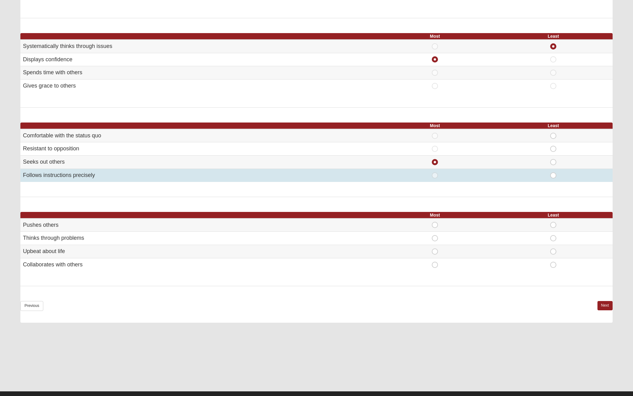
click at [435, 172] on span "Most" at bounding box center [435, 172] width 0 height 0
click at [435, 172] on input "Most" at bounding box center [437, 175] width 4 height 6
radio input "true"
radio input "false"
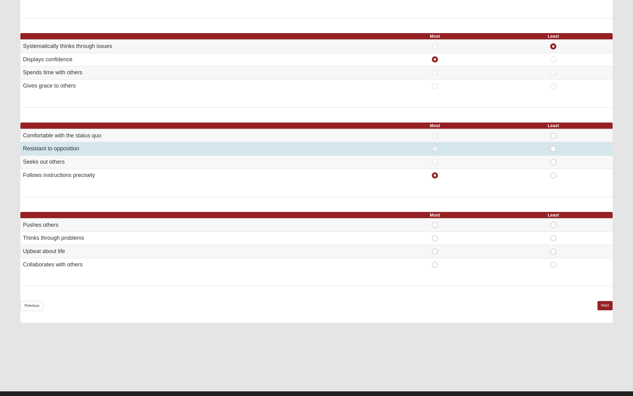
click at [553, 146] on span "Least" at bounding box center [553, 146] width 0 height 0
click at [553, 146] on input "Least" at bounding box center [555, 149] width 4 height 6
radio input "true"
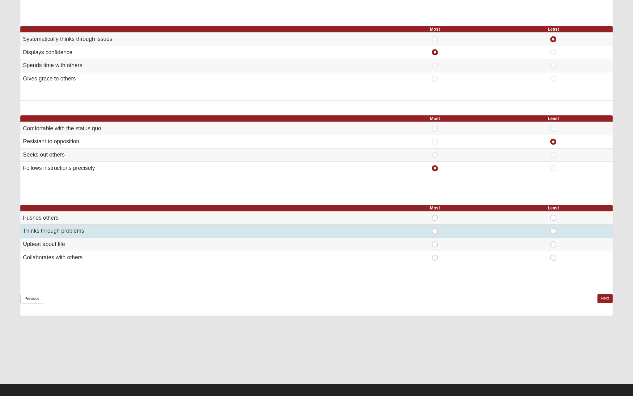
scroll to position [243, 0]
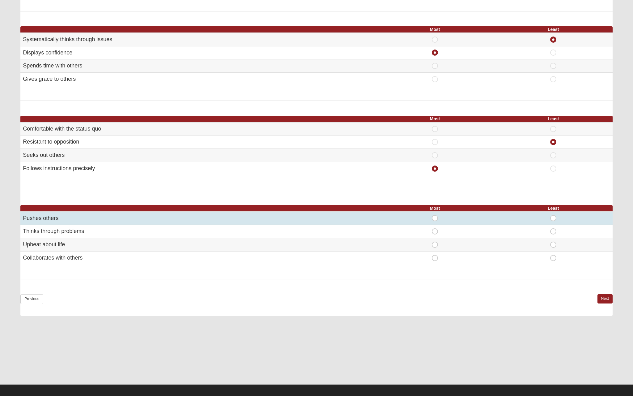
click at [435, 215] on span "Most" at bounding box center [435, 215] width 0 height 0
click at [435, 215] on input "Most" at bounding box center [437, 218] width 4 height 6
radio input "true"
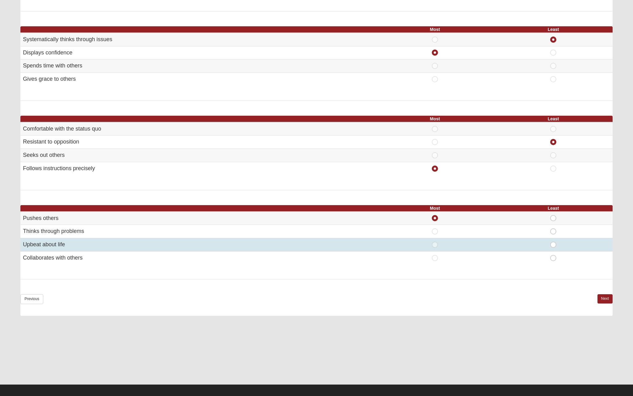
click at [553, 241] on span "Least" at bounding box center [553, 241] width 0 height 0
click at [553, 241] on input "Least" at bounding box center [555, 244] width 4 height 6
radio input "true"
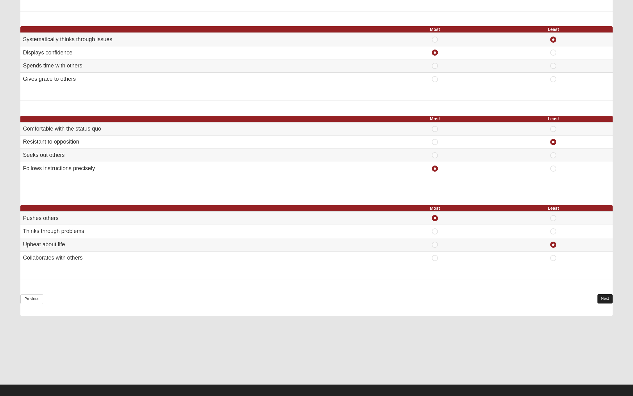
click at [600, 295] on link "Next" at bounding box center [604, 298] width 15 height 9
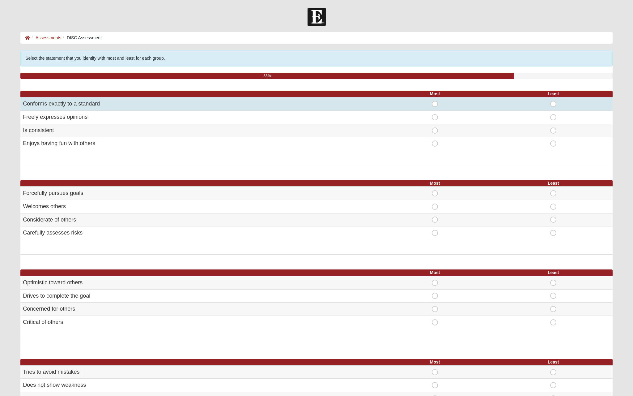
click at [553, 101] on span "Least" at bounding box center [553, 101] width 0 height 0
click at [553, 105] on input "Least" at bounding box center [555, 104] width 4 height 6
radio input "true"
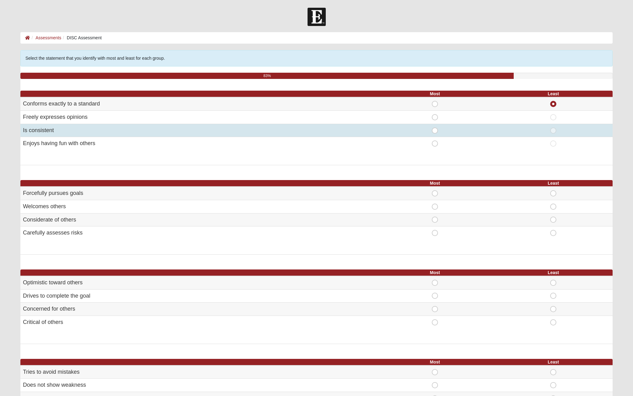
click at [435, 127] on span "Most" at bounding box center [435, 127] width 0 height 0
click at [435, 128] on input "Most" at bounding box center [437, 130] width 4 height 6
radio input "true"
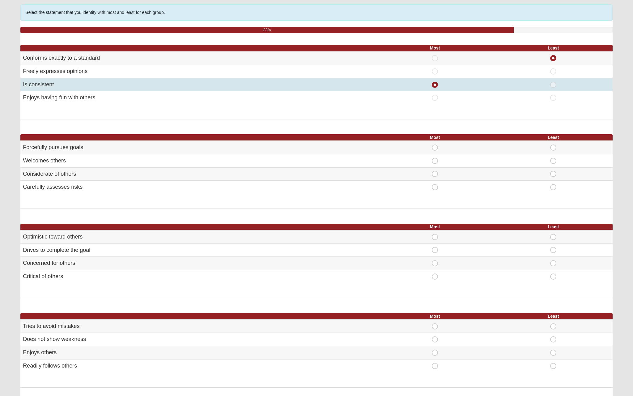
scroll to position [76, 0]
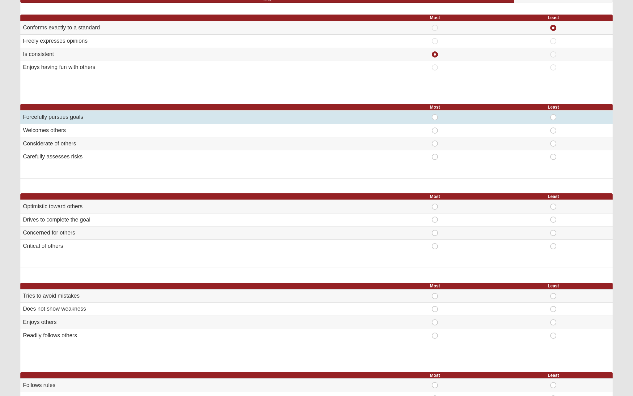
click at [435, 114] on span "Most" at bounding box center [435, 114] width 0 height 0
click at [435, 117] on input "Most" at bounding box center [437, 117] width 4 height 6
radio input "true"
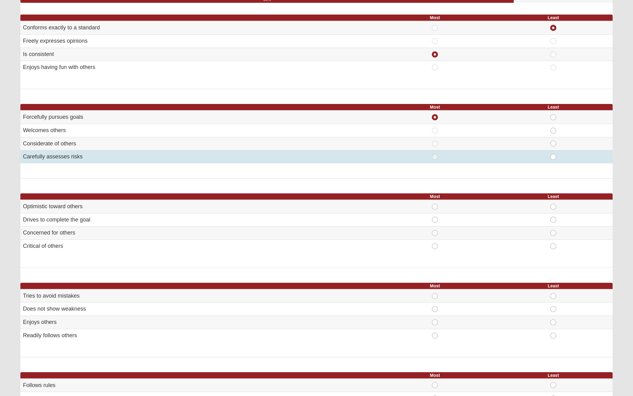
click at [553, 154] on span "Least" at bounding box center [553, 154] width 0 height 0
click at [553, 156] on input "Least" at bounding box center [555, 157] width 4 height 6
radio input "true"
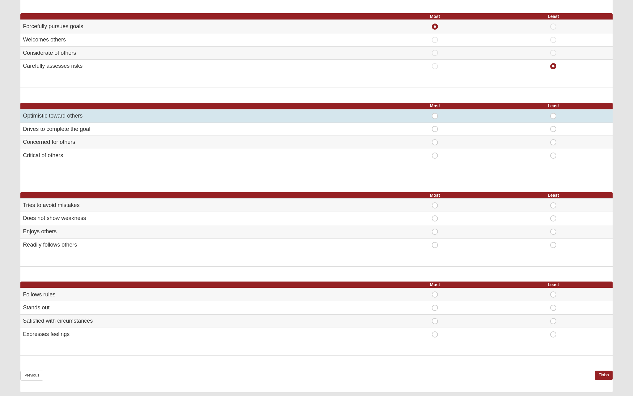
scroll to position [126, 0]
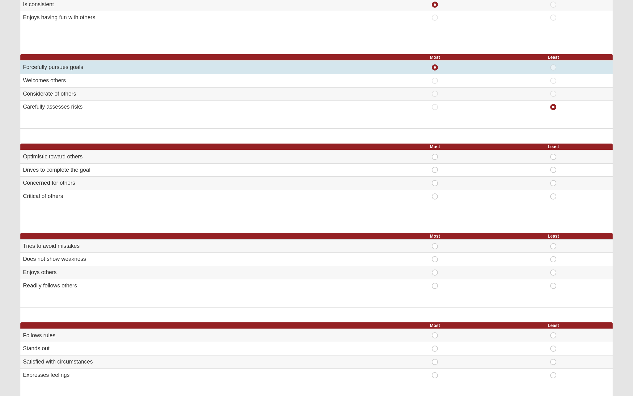
click at [553, 64] on span "Least" at bounding box center [553, 64] width 0 height 0
click at [554, 64] on input "Least" at bounding box center [555, 67] width 4 height 6
radio input "true"
radio input "false"
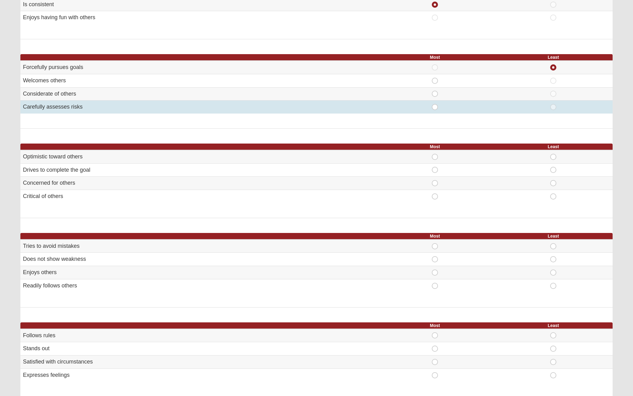
click at [435, 104] on span "Most" at bounding box center [435, 104] width 0 height 0
click at [435, 104] on input "Most" at bounding box center [437, 107] width 4 height 6
radio input "true"
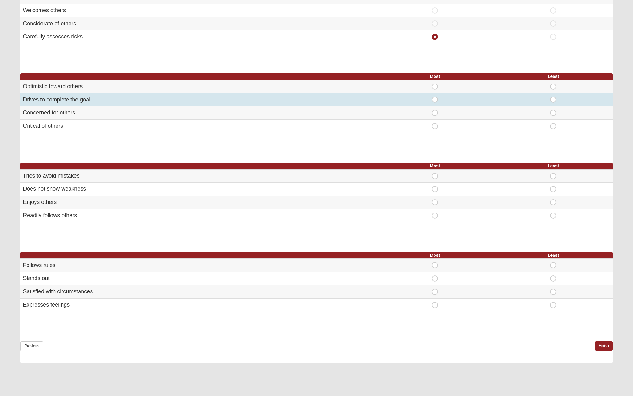
scroll to position [199, 0]
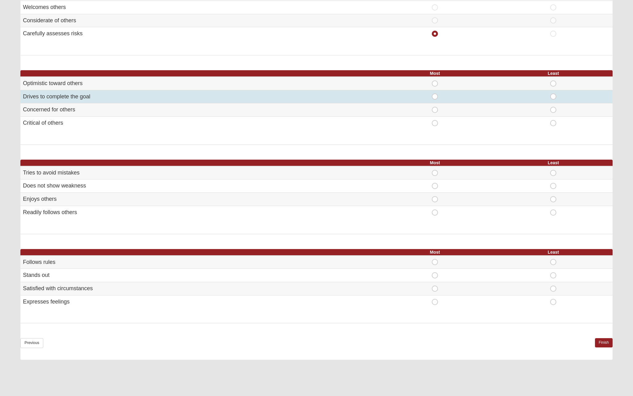
click at [433, 98] on td "Most" at bounding box center [435, 96] width 118 height 13
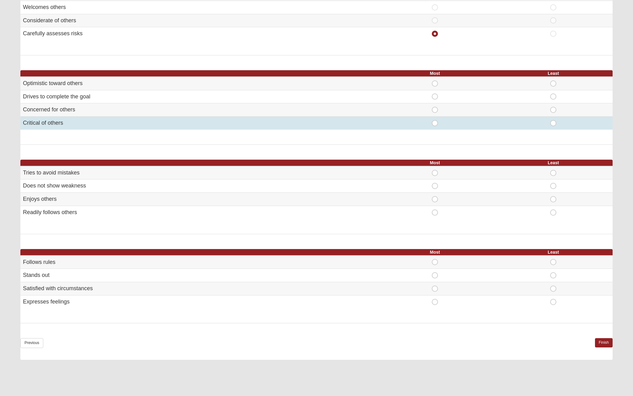
click at [553, 120] on span "Least" at bounding box center [553, 120] width 0 height 0
click at [554, 120] on input "Least" at bounding box center [555, 123] width 4 height 6
radio input "true"
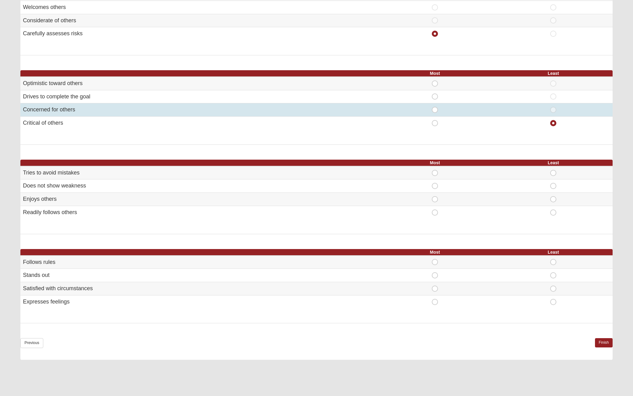
click at [435, 107] on span "Most" at bounding box center [435, 107] width 0 height 0
click at [436, 108] on input "Most" at bounding box center [437, 110] width 4 height 6
radio input "true"
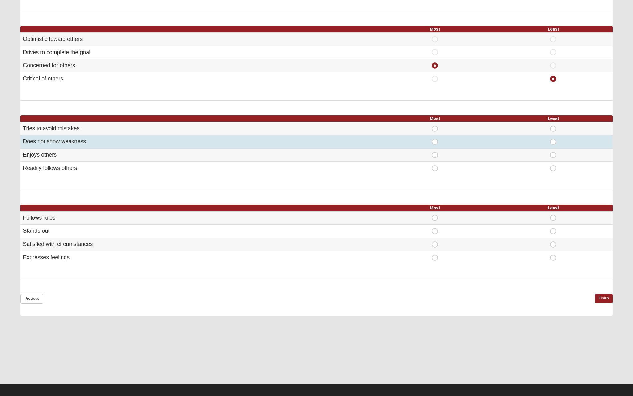
scroll to position [243, 0]
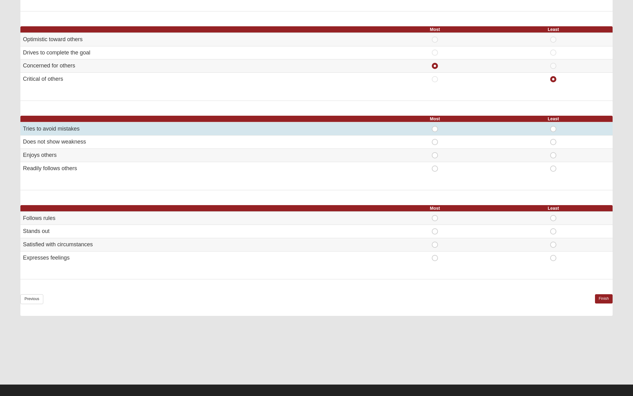
click at [553, 126] on span "Least" at bounding box center [553, 126] width 0 height 0
click at [553, 126] on input "Least" at bounding box center [555, 129] width 4 height 6
radio input "true"
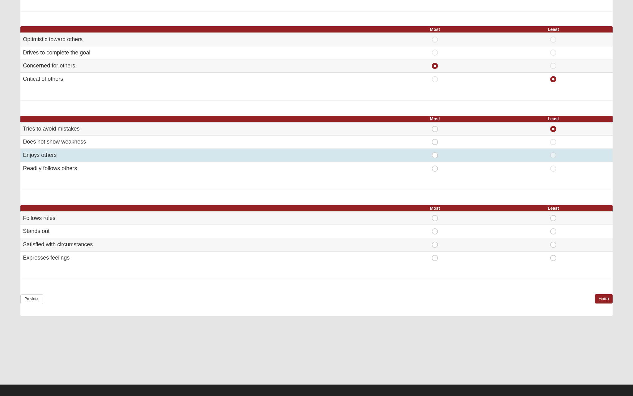
click at [435, 152] on span "Most" at bounding box center [435, 152] width 0 height 0
click at [435, 152] on input "Most" at bounding box center [437, 155] width 4 height 6
radio input "true"
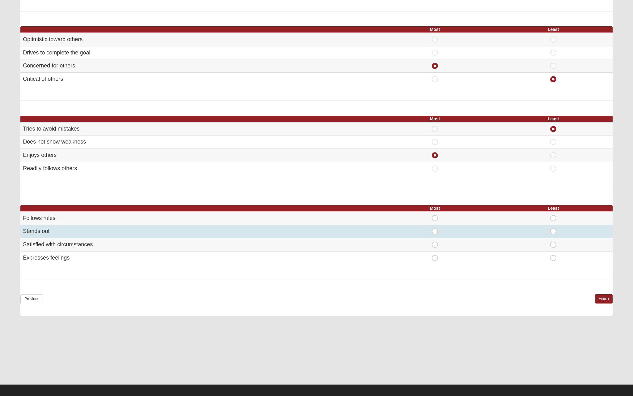
click at [435, 225] on td "Most" at bounding box center [435, 231] width 118 height 13
click at [435, 228] on span "Most" at bounding box center [435, 228] width 0 height 0
click at [435, 228] on input "Most" at bounding box center [437, 231] width 4 height 6
radio input "true"
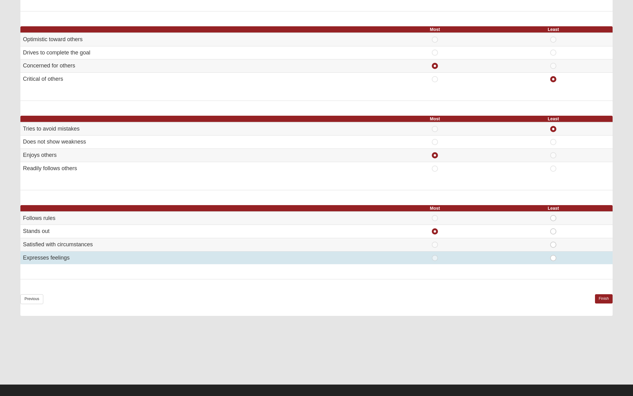
click at [553, 255] on span "Least" at bounding box center [553, 255] width 0 height 0
click at [553, 255] on input "Least" at bounding box center [555, 258] width 4 height 6
radio input "true"
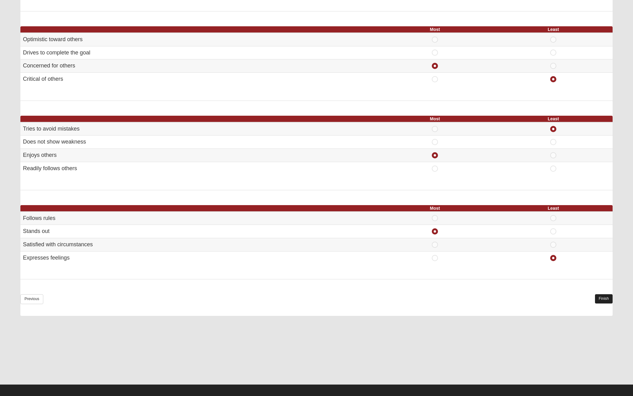
click at [600, 294] on link "Finish" at bounding box center [604, 298] width 18 height 9
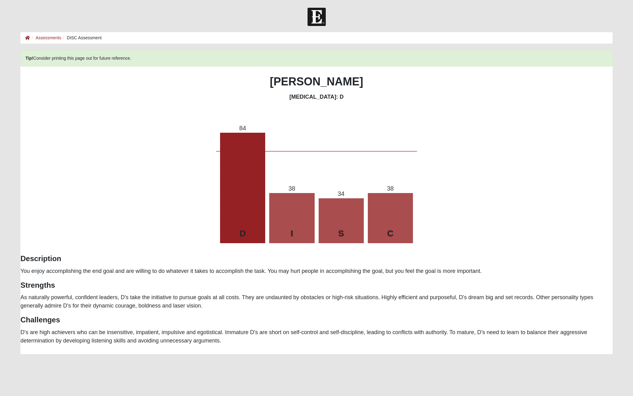
scroll to position [0, 0]
click at [42, 39] on link "Assessments" at bounding box center [49, 37] width 26 height 5
